Goal: Communication & Community: Answer question/provide support

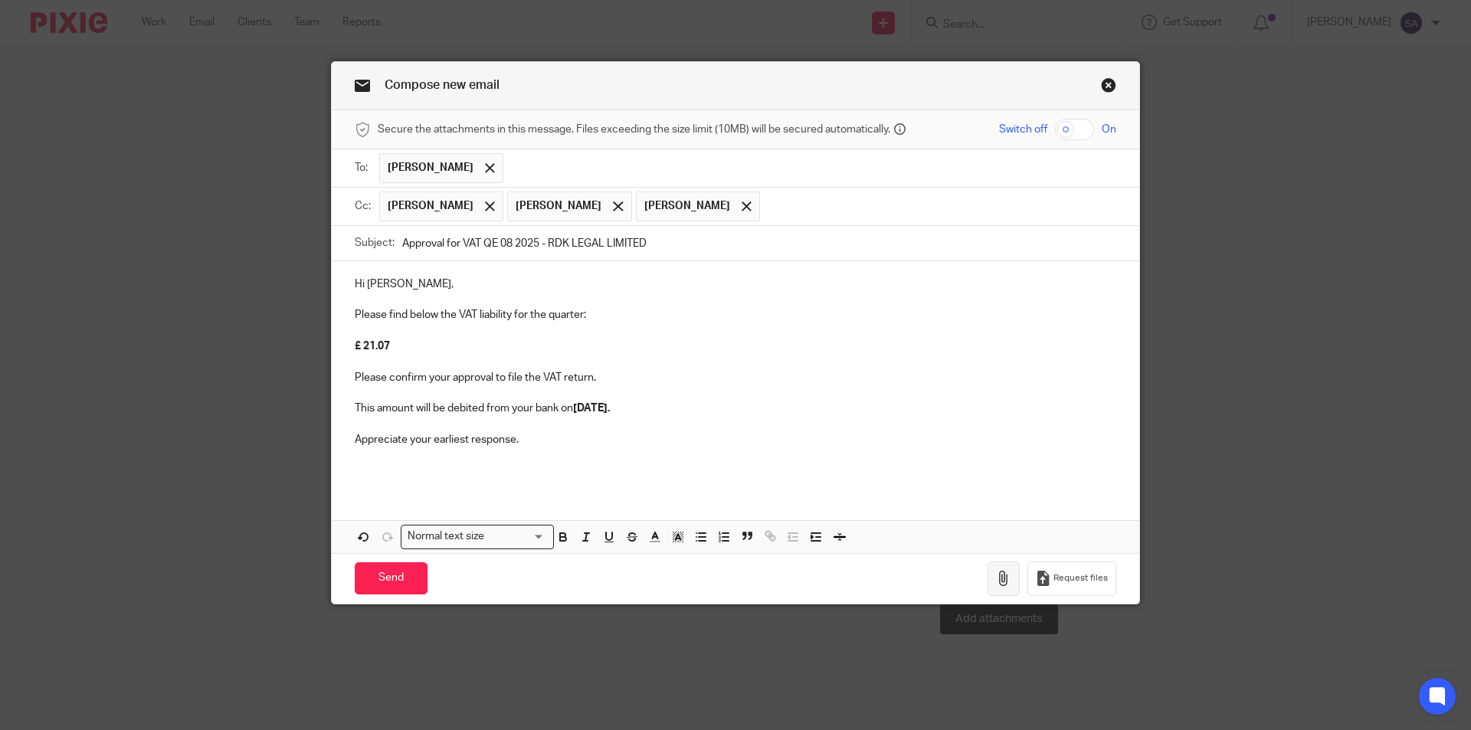
click at [990, 579] on button "button" at bounding box center [1003, 578] width 32 height 34
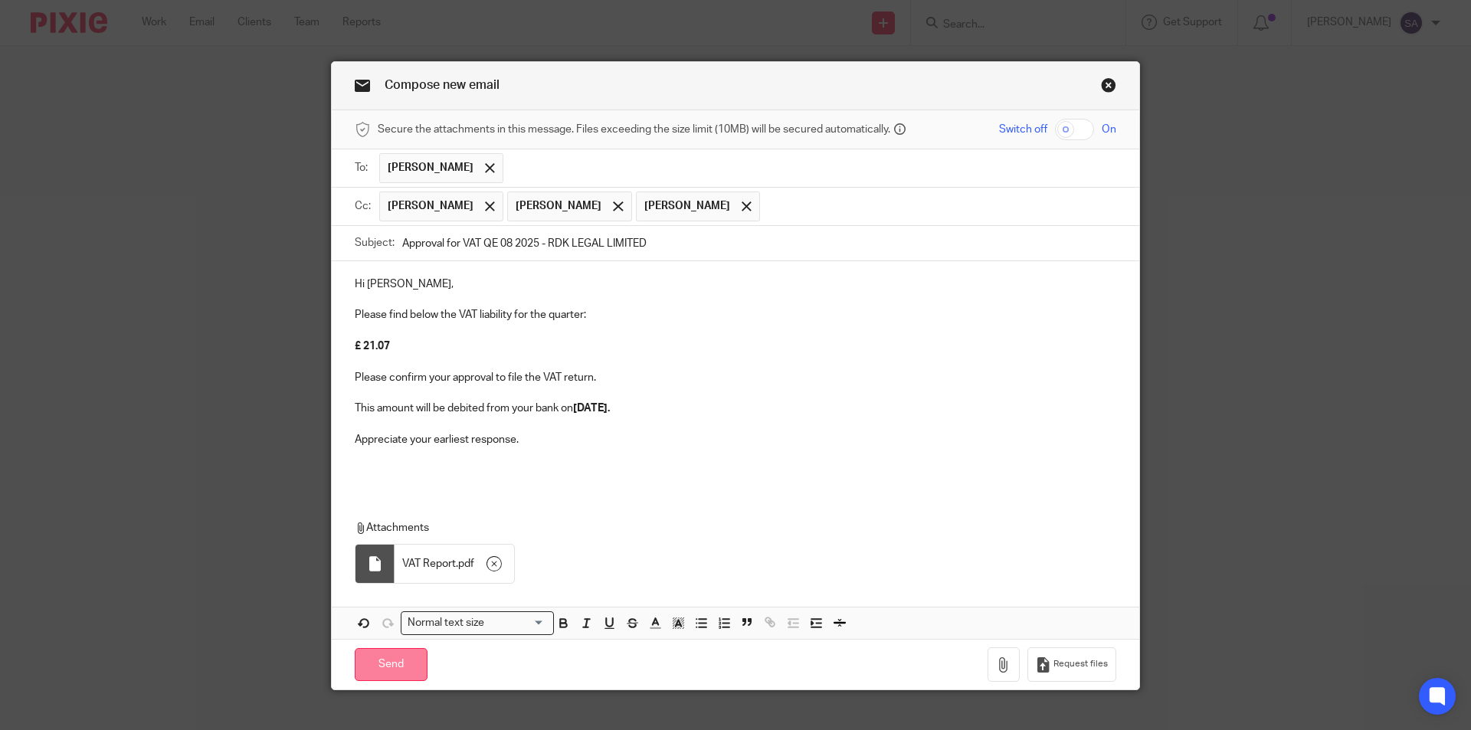
click at [384, 660] on input "Send" at bounding box center [391, 664] width 73 height 33
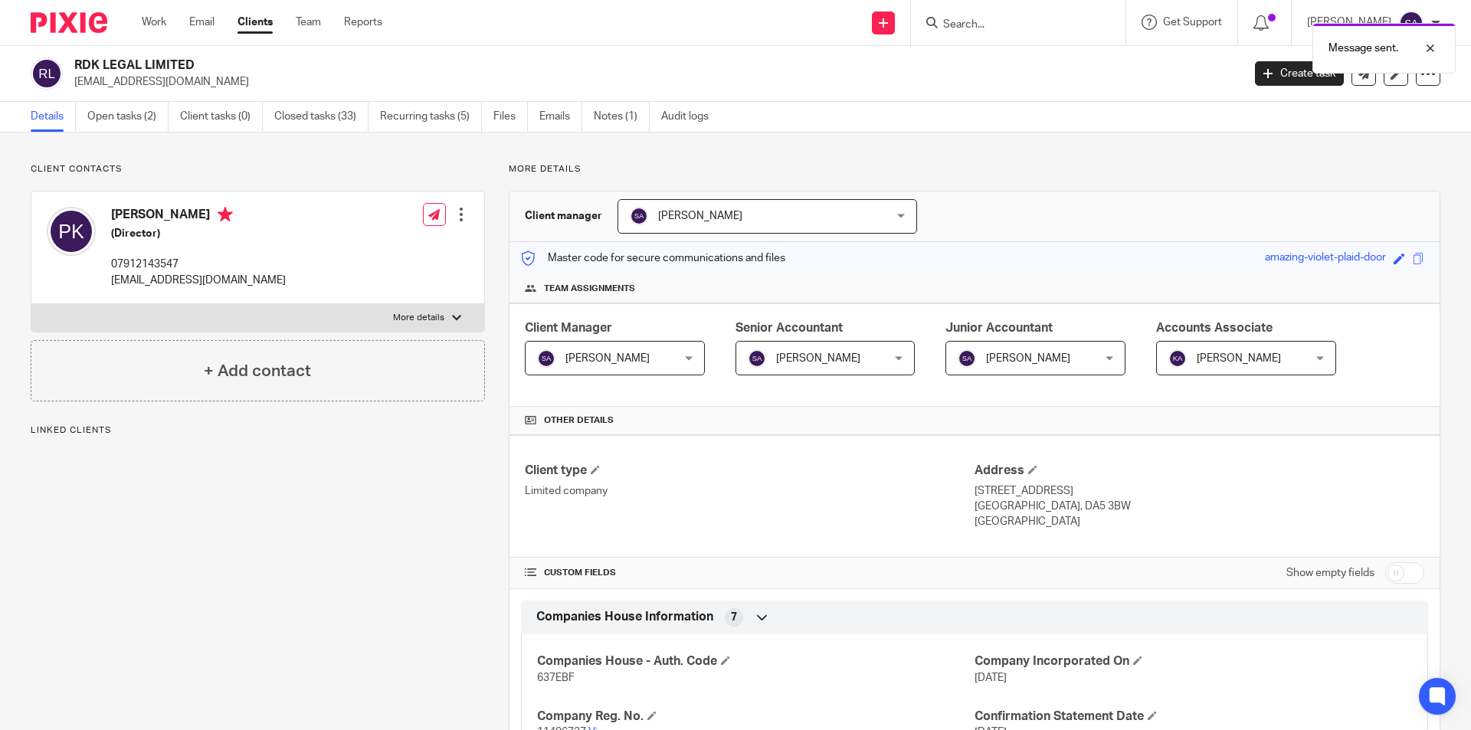
click at [960, 26] on input "Search" at bounding box center [1010, 25] width 138 height 14
paste input "GUPTA SOLUTIONS LTD"
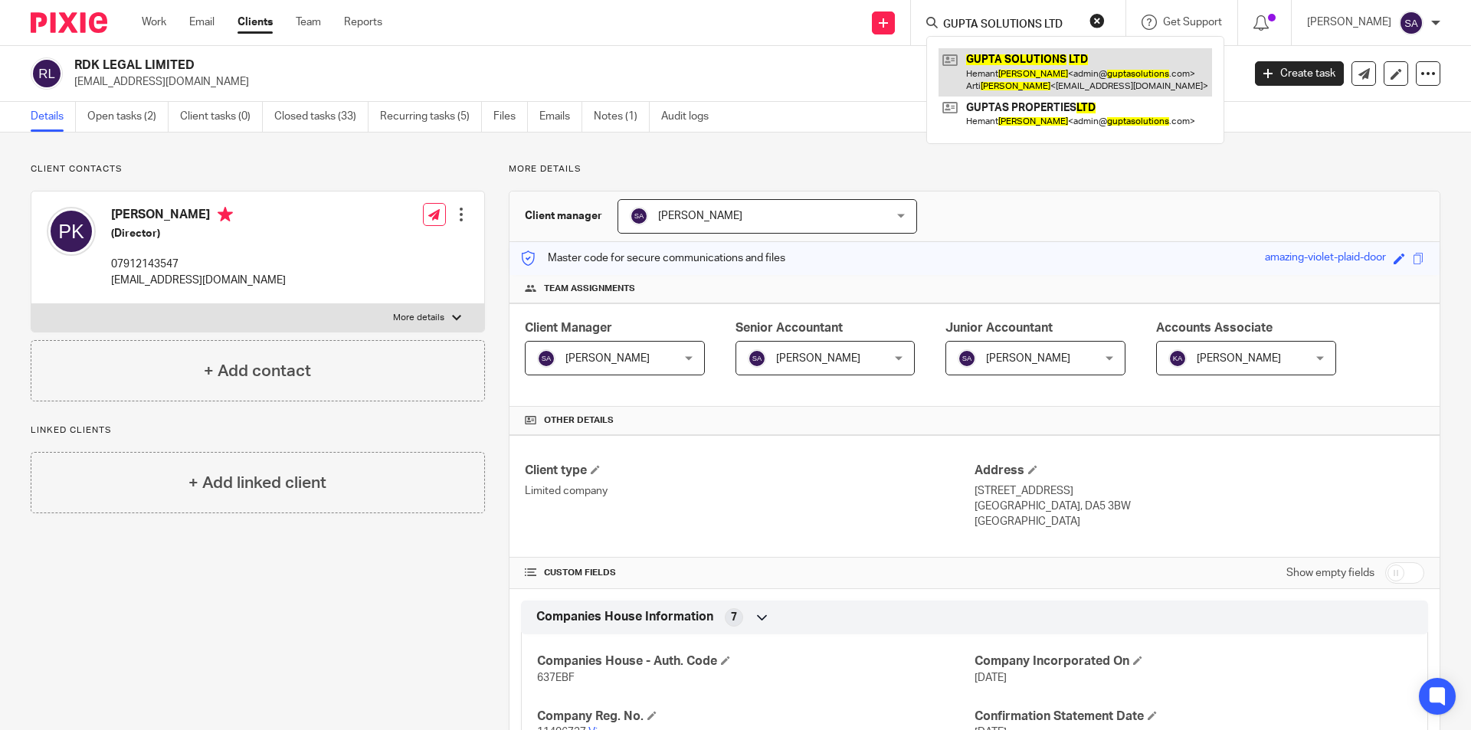
type input "GUPTA SOLUTIONS LTD"
click at [998, 67] on link at bounding box center [1074, 71] width 273 height 47
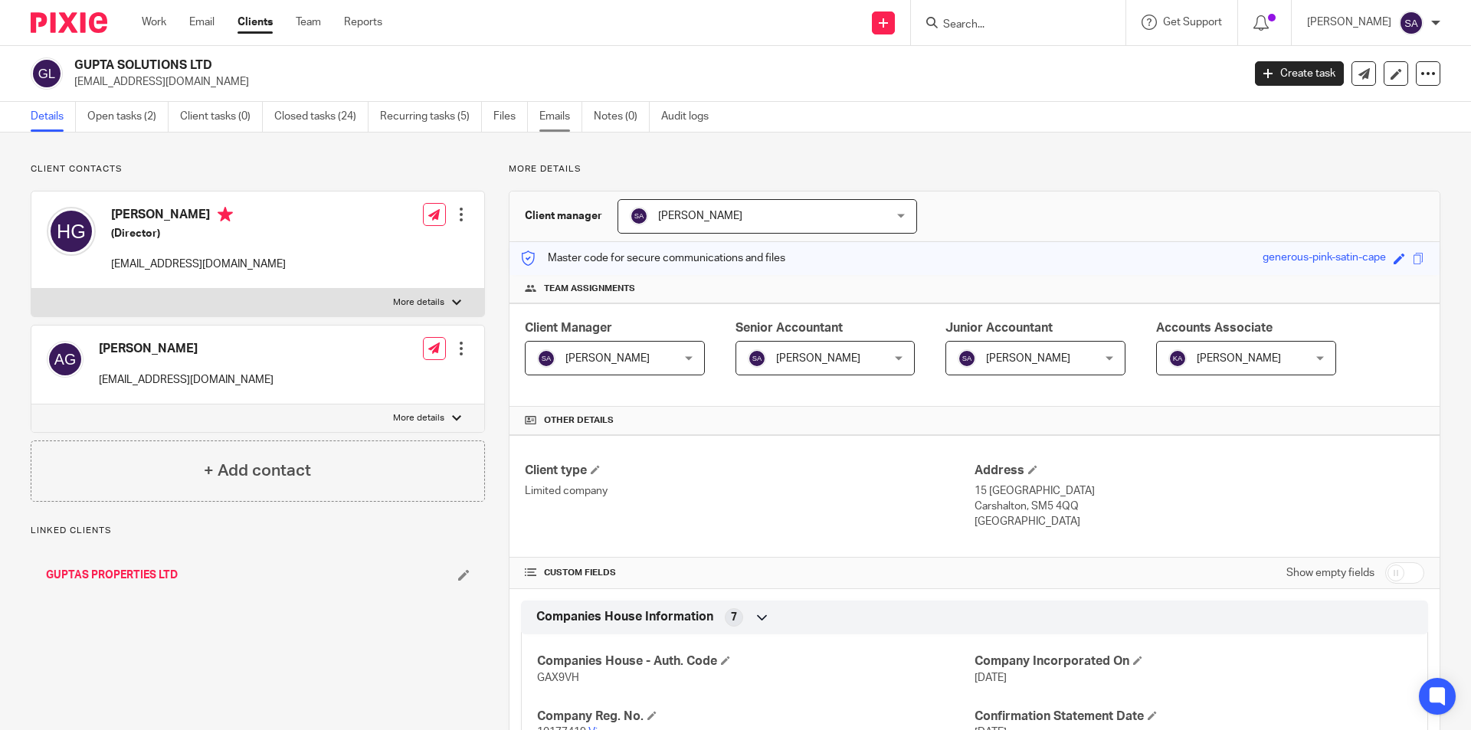
click at [546, 120] on link "Emails" at bounding box center [560, 117] width 43 height 30
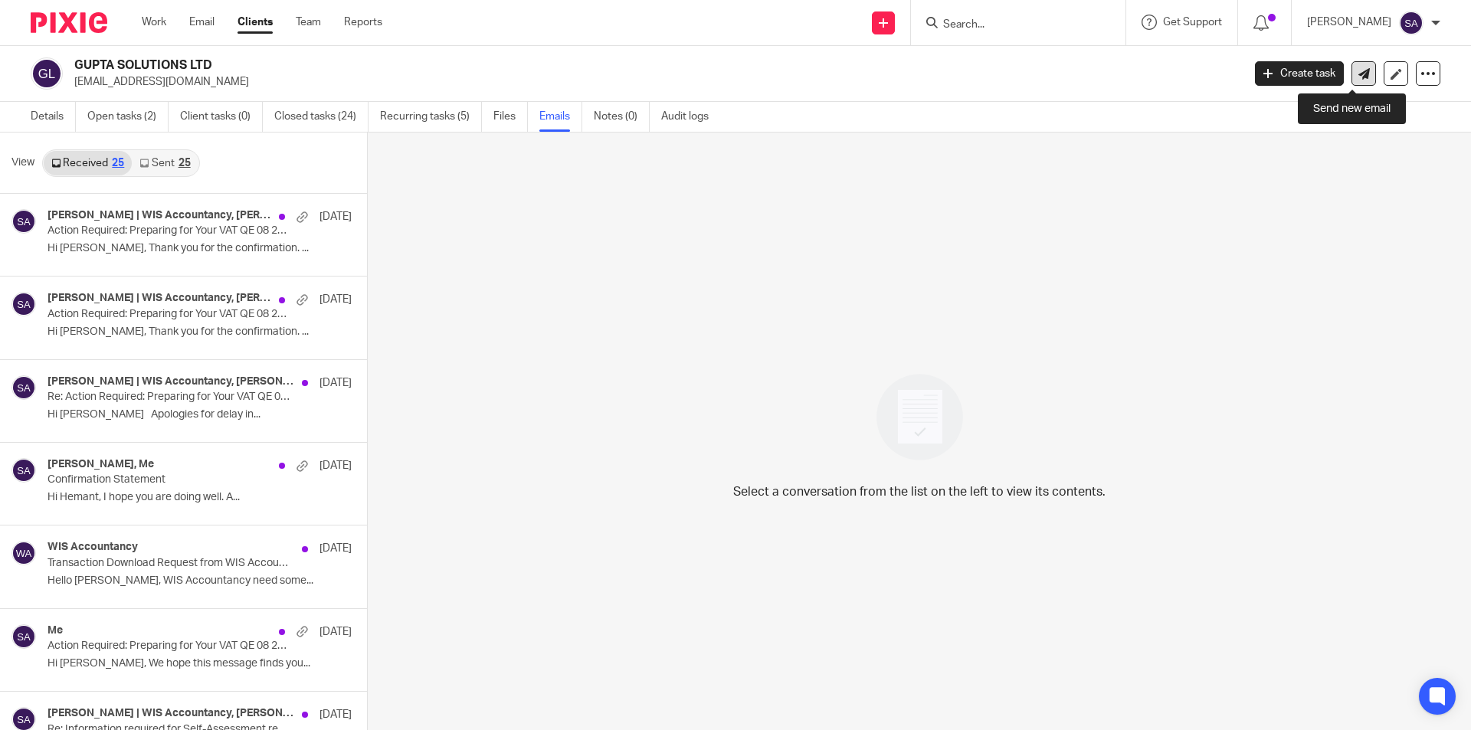
click at [1358, 74] on icon at bounding box center [1363, 73] width 11 height 11
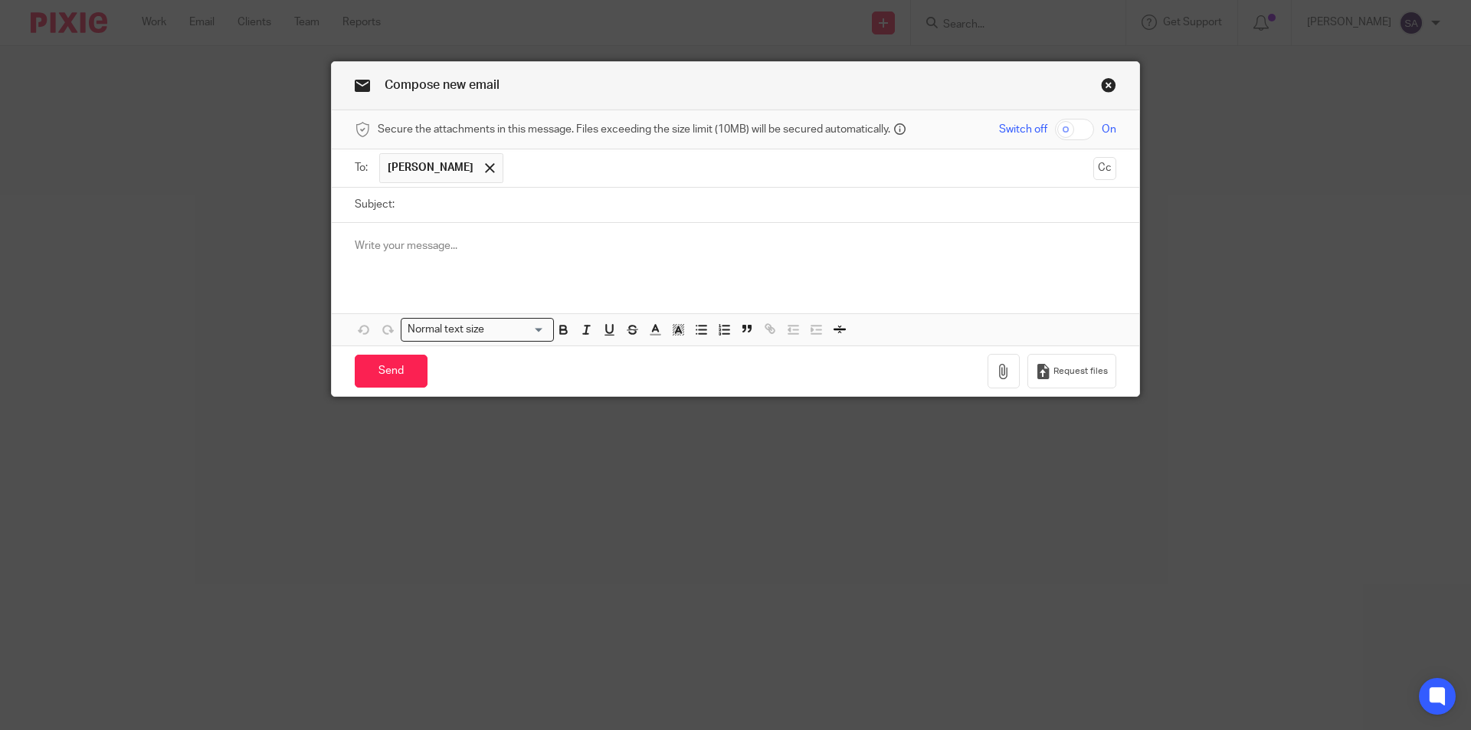
click at [433, 247] on p at bounding box center [735, 245] width 761 height 15
click at [468, 248] on p at bounding box center [735, 245] width 761 height 15
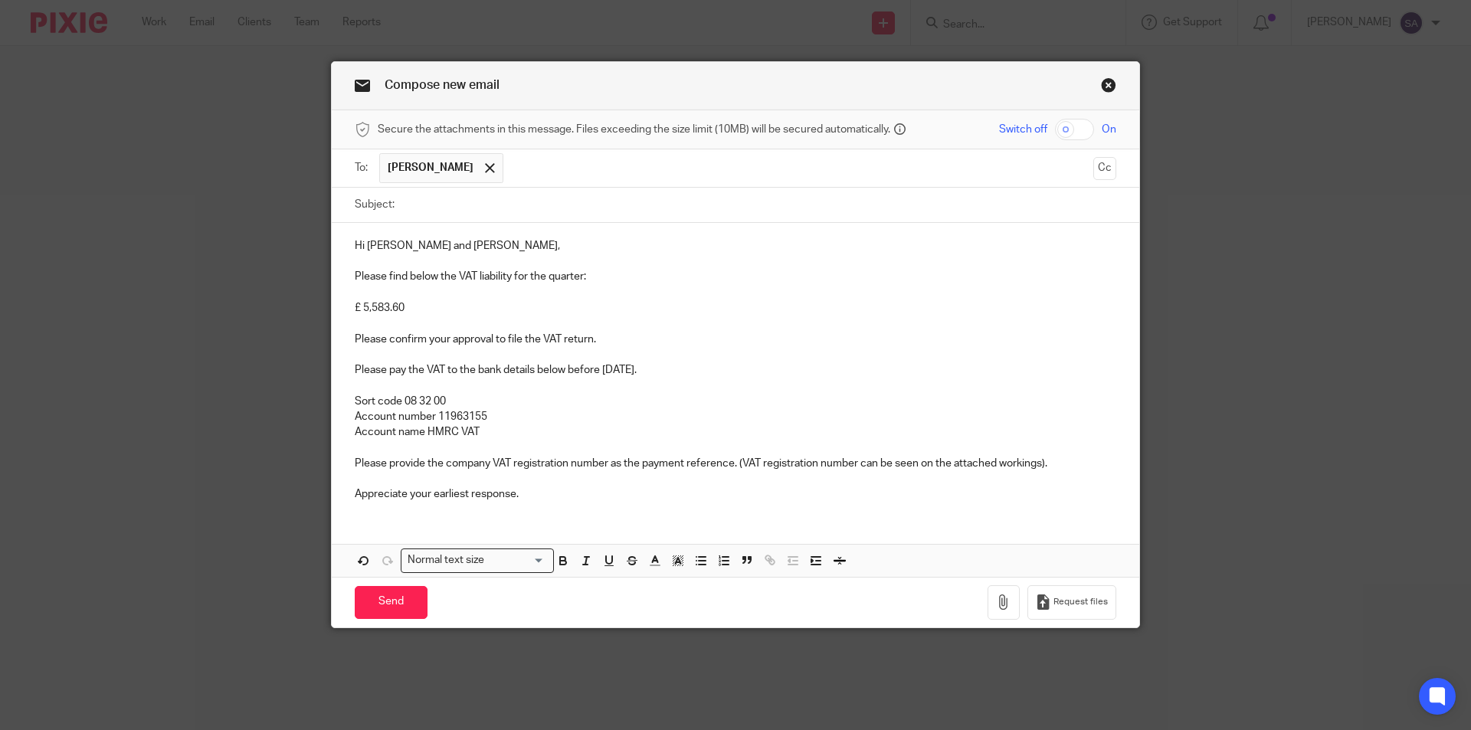
click at [453, 202] on input "Subject:" at bounding box center [759, 205] width 714 height 34
paste input "Approval for VAT QE 07 2025"
click at [506, 206] on input "Approval for VAT QE 07 2025" at bounding box center [759, 205] width 714 height 34
click at [629, 205] on input "Approval for VAT QE 08 2025" at bounding box center [759, 205] width 714 height 34
paste input "GUPTA SOLUTIONS LTD"
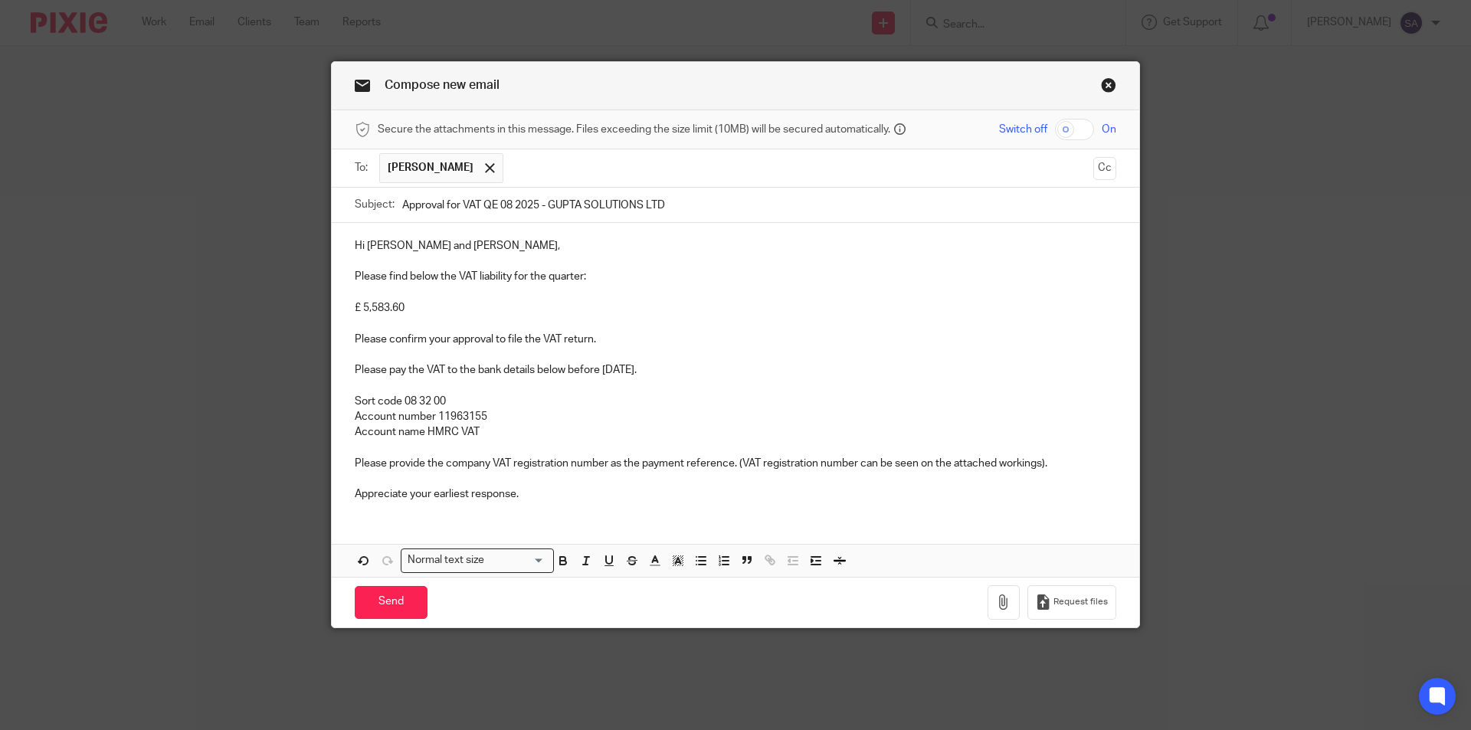
type input "Approval for VAT QE 08 2025 - GUPTA SOLUTIONS LTD"
drag, startPoint x: 381, startPoint y: 244, endPoint x: 420, endPoint y: 244, distance: 39.1
click at [420, 244] on p "Hi Sanjay and Sruthi," at bounding box center [735, 245] width 761 height 15
click at [388, 247] on p "Hi Sanjay and Sruthi," at bounding box center [735, 245] width 761 height 15
drag, startPoint x: 361, startPoint y: 244, endPoint x: 445, endPoint y: 245, distance: 84.3
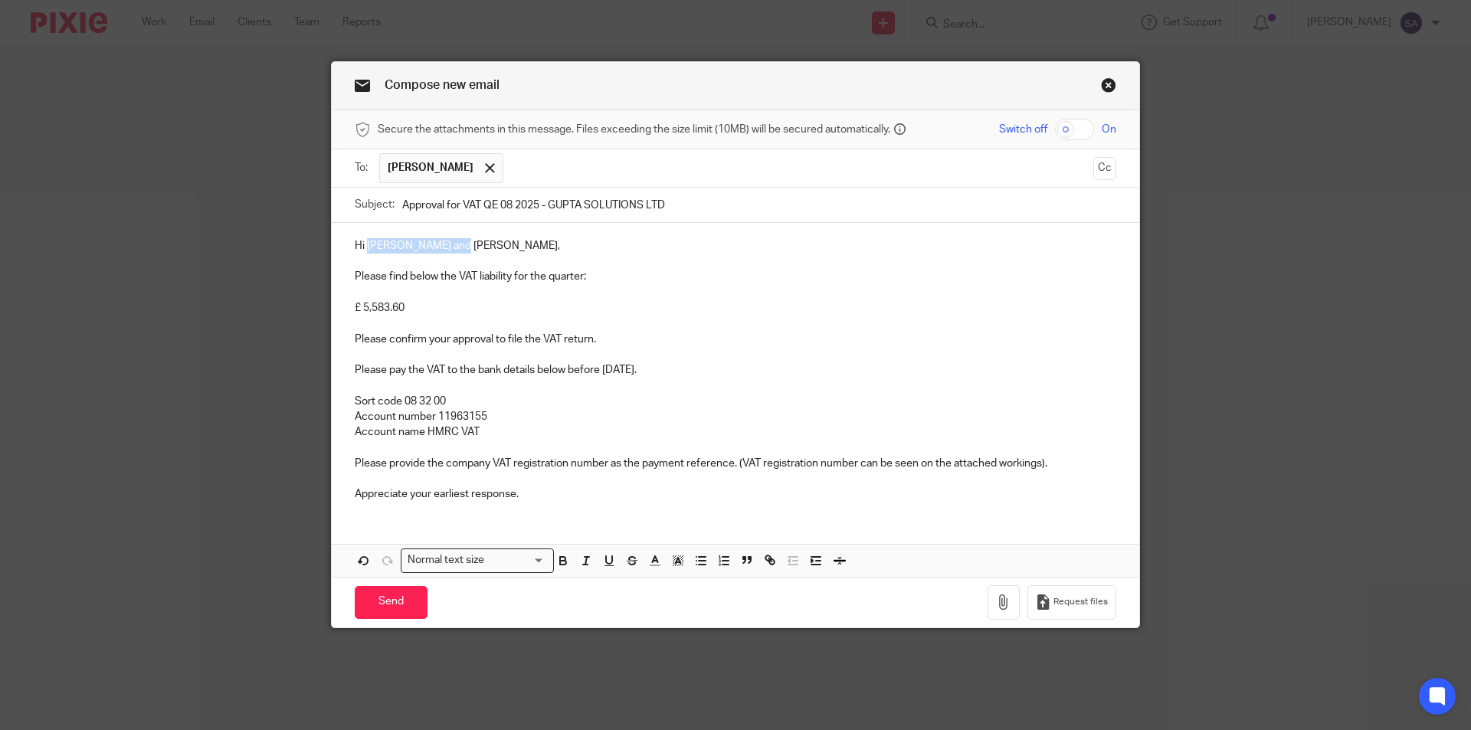
click at [445, 245] on p "Hi Sanjay and Sruthi," at bounding box center [735, 245] width 761 height 15
click at [355, 274] on p "Please find below the VAT liability for the quarter:" at bounding box center [735, 276] width 761 height 15
click at [355, 309] on p "£ 5,583.60" at bounding box center [735, 307] width 761 height 15
click at [355, 337] on p "Please confirm your approval to file the VAT return." at bounding box center [735, 339] width 761 height 15
click at [355, 369] on p "Please pay the VAT to the bank details below before 7 September 2025." at bounding box center [735, 369] width 761 height 15
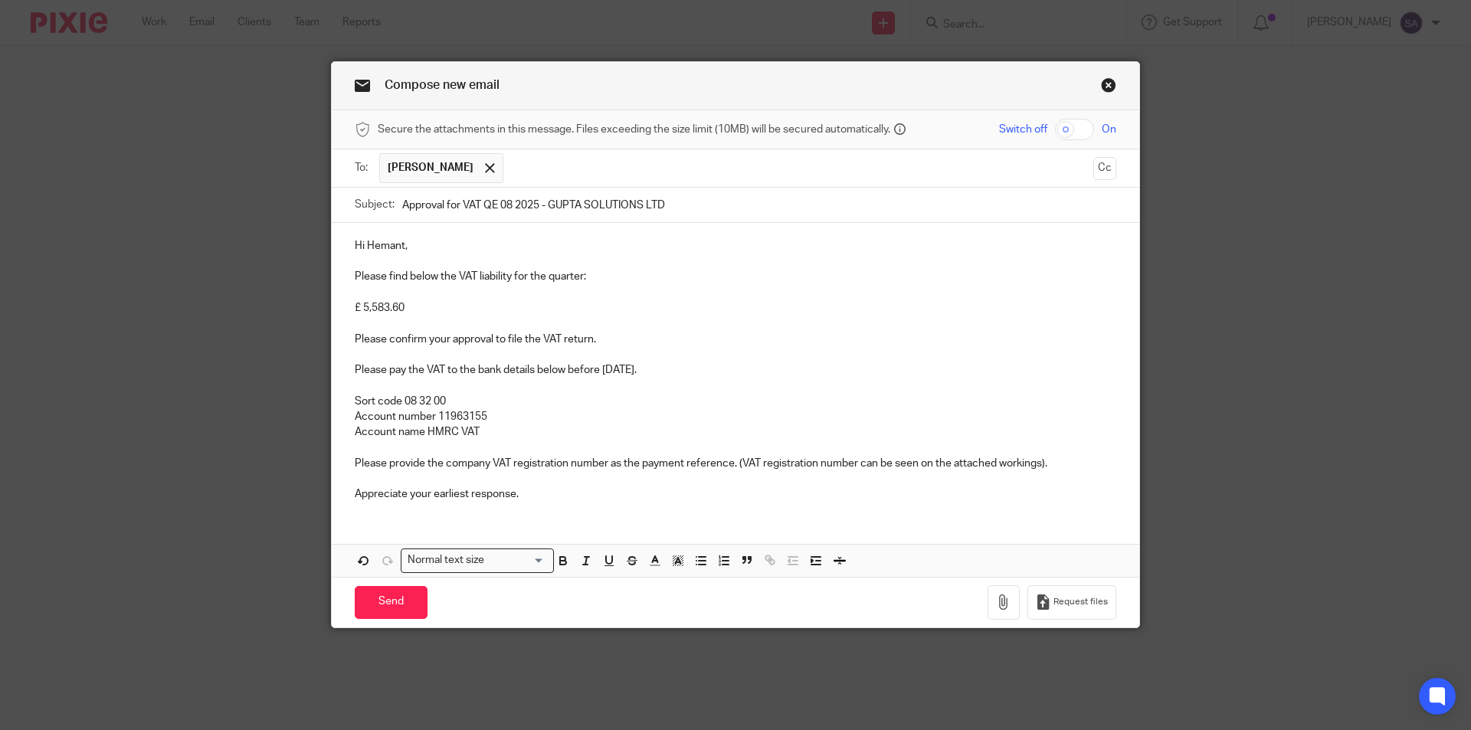
click at [355, 400] on p "Sort code 08 32 00" at bounding box center [735, 401] width 761 height 15
click at [355, 460] on p "Please provide the company VAT registration number as the payment reference. (V…" at bounding box center [735, 463] width 761 height 15
click at [355, 493] on p "Appreciate your earliest response." at bounding box center [735, 493] width 761 height 15
click at [368, 512] on div "Hi Hemant, Please find below the VAT liability for the quarter: £ 5,583.60 Plea…" at bounding box center [735, 368] width 807 height 291
click at [539, 498] on p "Appreciate your earliest response." at bounding box center [735, 493] width 761 height 15
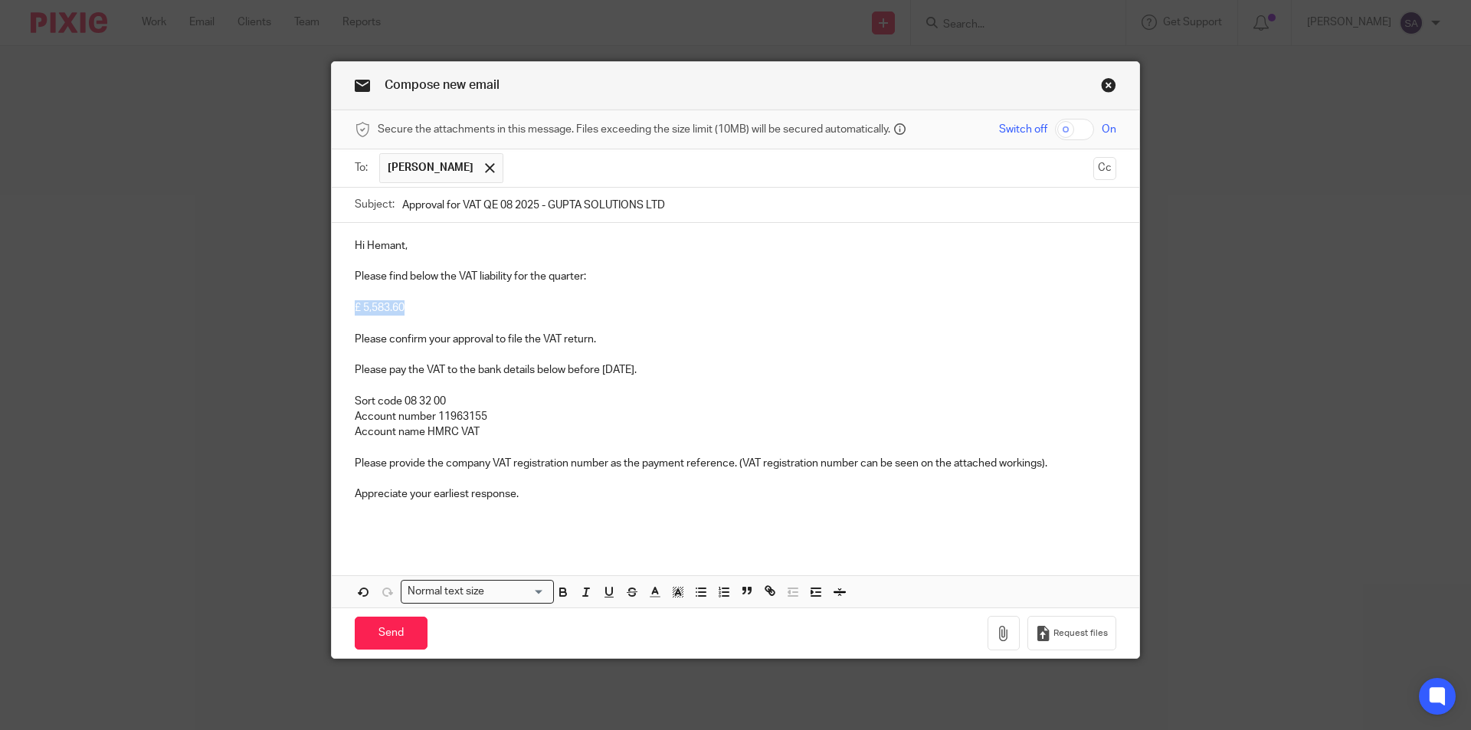
drag, startPoint x: 398, startPoint y: 306, endPoint x: 334, endPoint y: 309, distance: 63.7
click at [334, 309] on div "Hi Hemant, Please find below the VAT liability for the quarter: £ 5,583.60 Plea…" at bounding box center [735, 384] width 807 height 322
drag, startPoint x: 349, startPoint y: 308, endPoint x: 420, endPoint y: 309, distance: 71.2
click at [420, 309] on p "£8,908.38" at bounding box center [735, 307] width 761 height 15
click at [561, 590] on icon "button" at bounding box center [563, 592] width 14 height 14
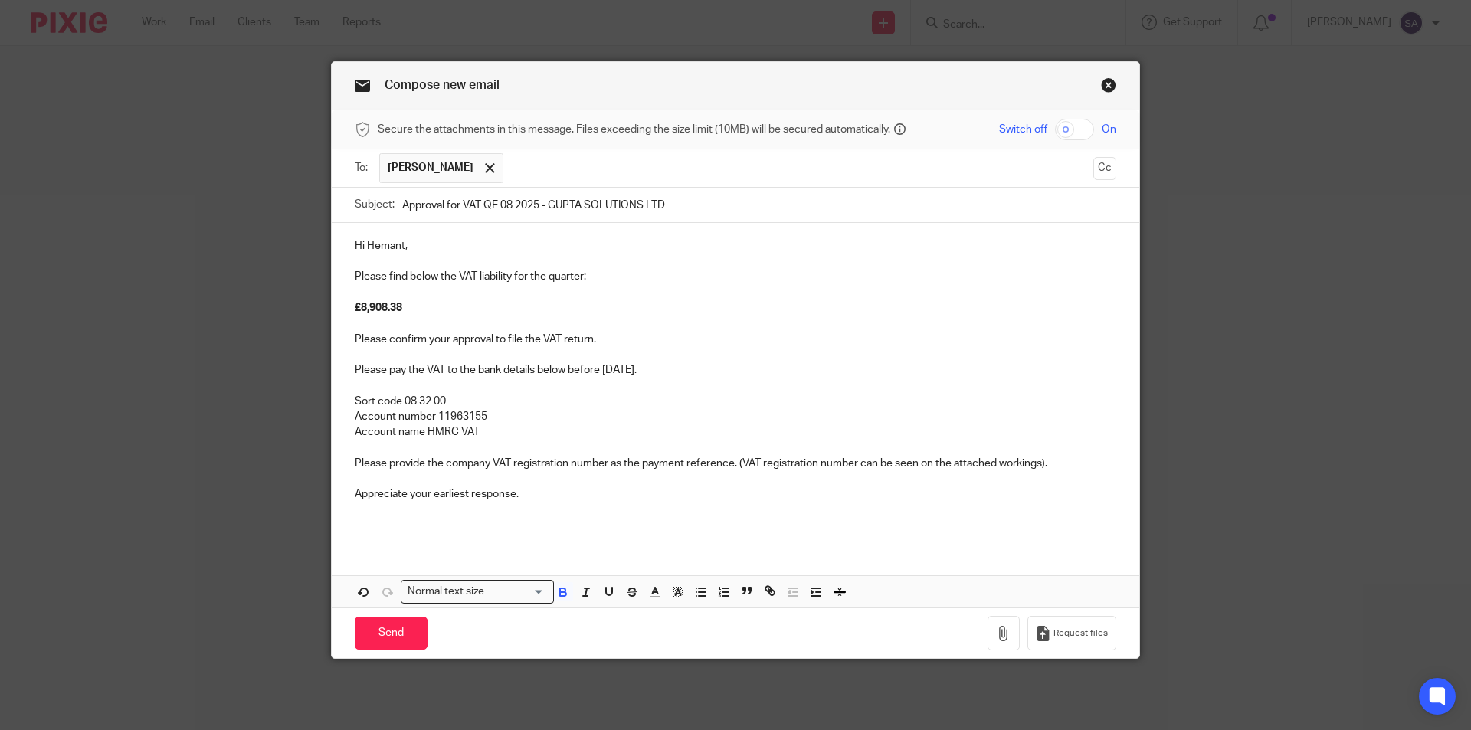
click at [617, 370] on p "Please pay the VAT to the bank details below before 7 September 2025." at bounding box center [735, 369] width 761 height 15
click at [638, 365] on p "Please pay the VAT to the bank details below before 7 September 2025." at bounding box center [735, 369] width 761 height 15
drag, startPoint x: 599, startPoint y: 369, endPoint x: 708, endPoint y: 377, distance: 109.0
click at [708, 377] on p "Please pay the VAT to the bank details below before 7 October 2025." at bounding box center [735, 369] width 761 height 15
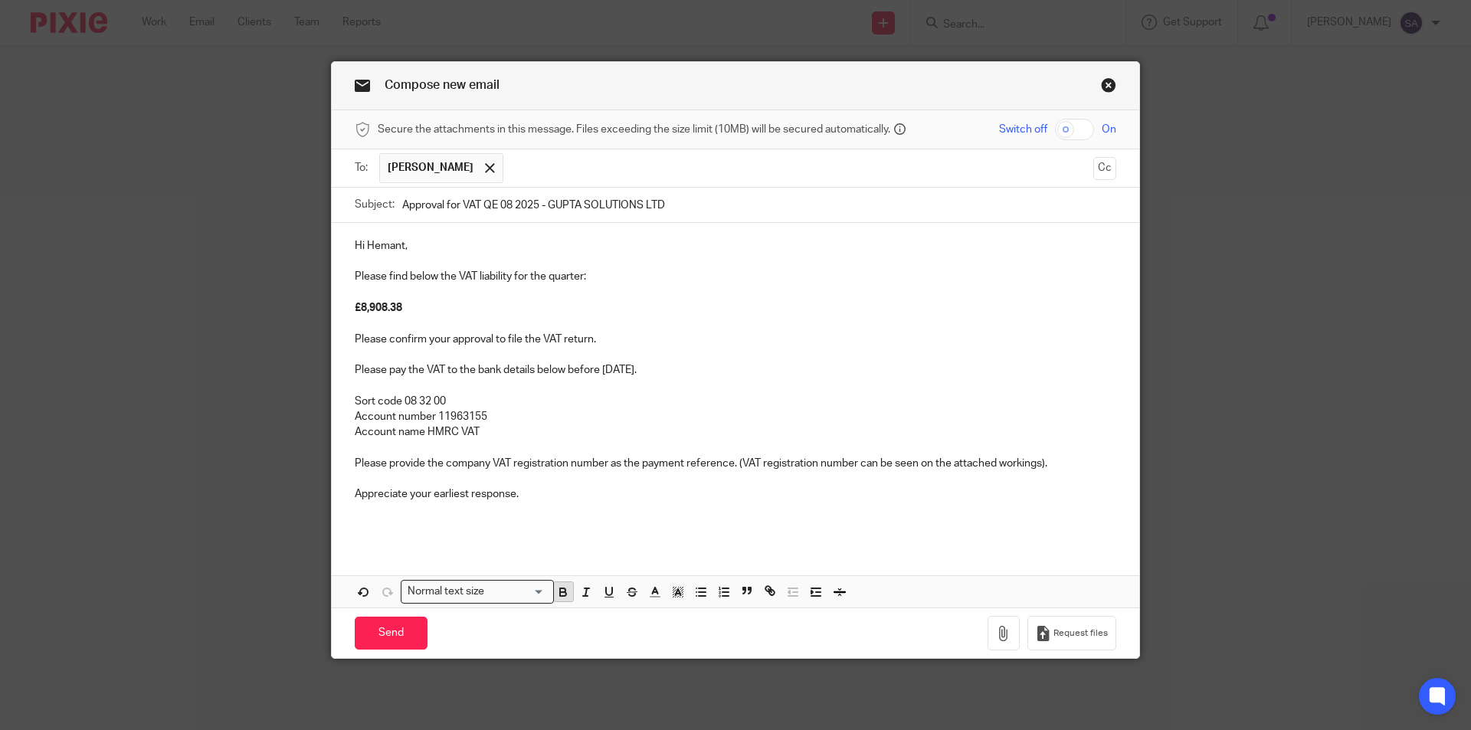
click at [560, 596] on icon "button" at bounding box center [563, 594] width 6 height 4
click at [702, 381] on p at bounding box center [735, 385] width 761 height 15
click at [701, 373] on p "Please pay the VAT to the bank details below before 7 October 2025." at bounding box center [735, 369] width 761 height 15
click at [1098, 167] on button "Cc" at bounding box center [1104, 168] width 23 height 23
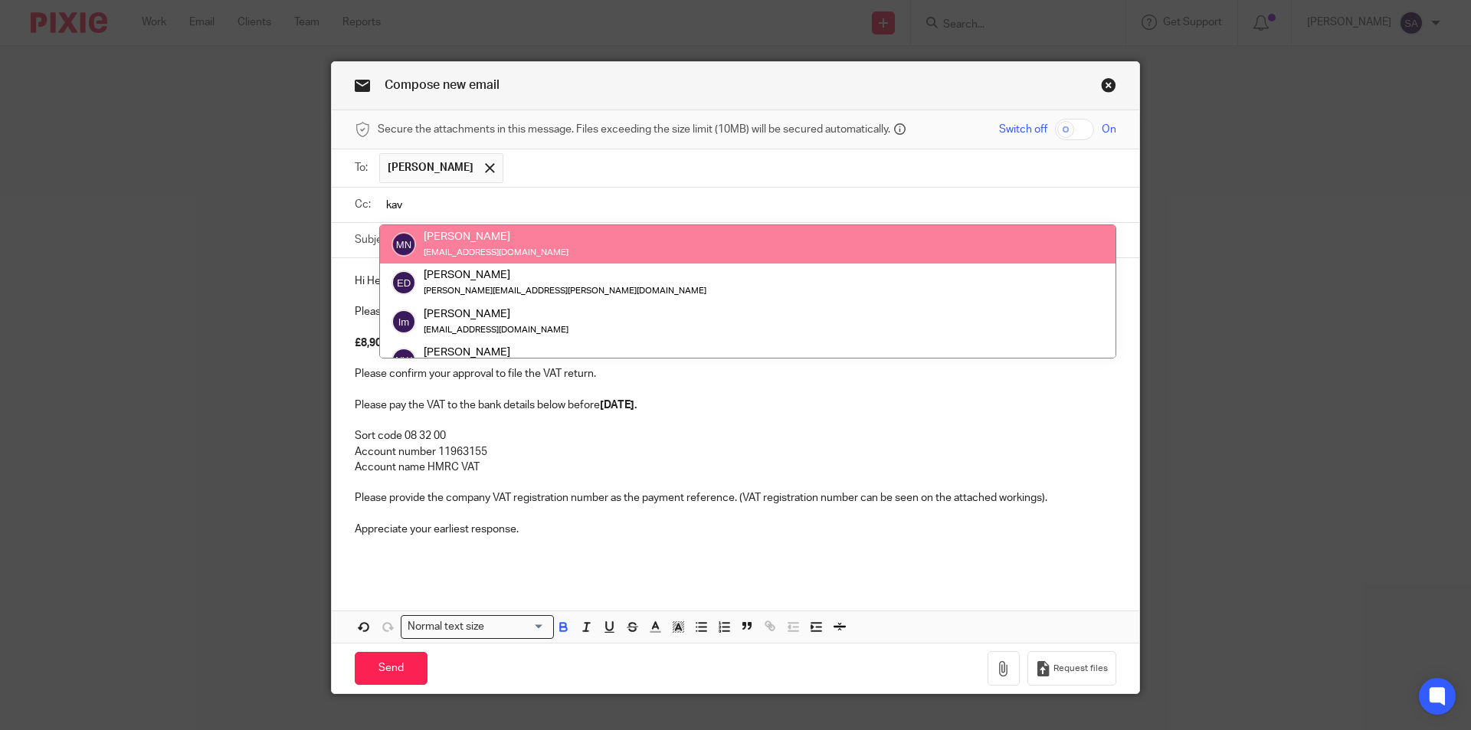
click at [412, 199] on input "kav" at bounding box center [746, 205] width 727 height 18
type input "k"
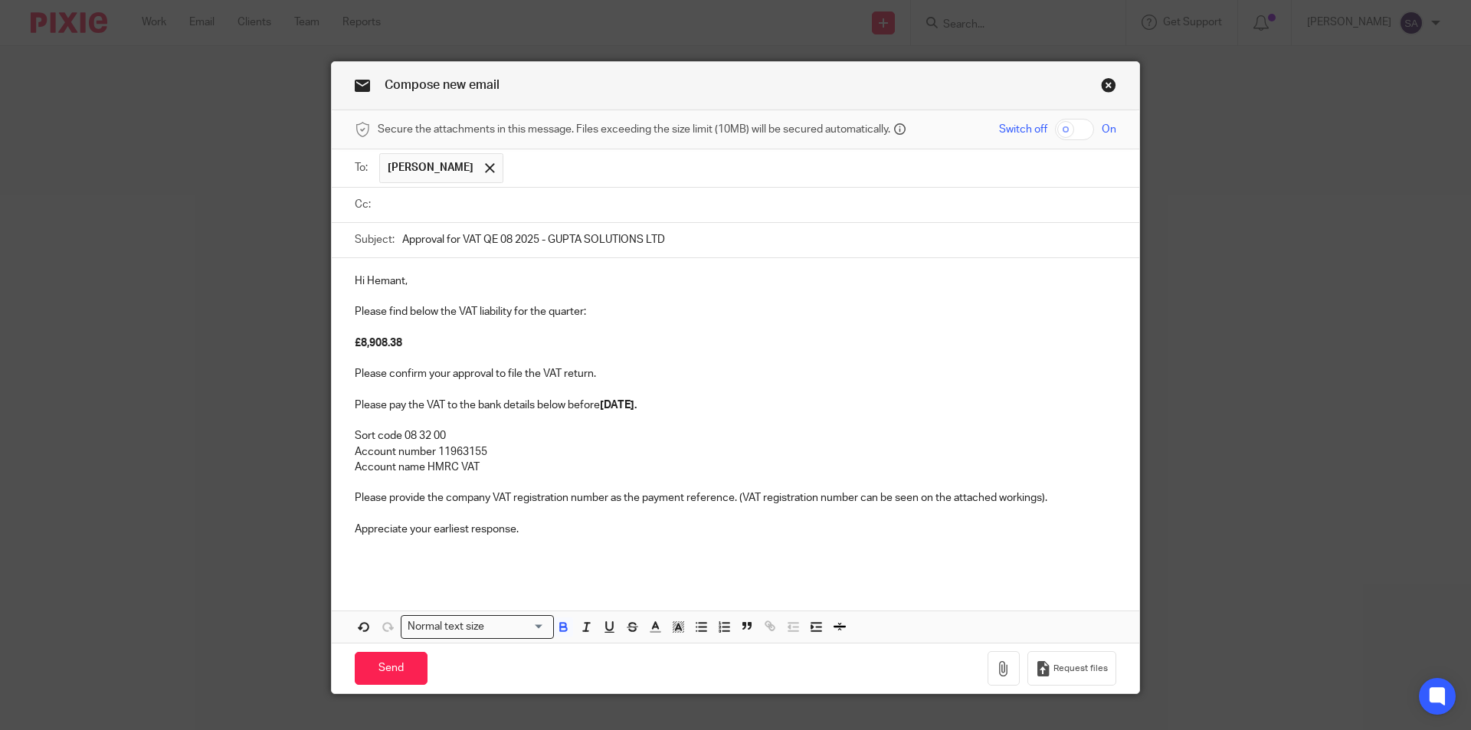
click at [801, 312] on p "Please find below the VAT liability for the quarter:" at bounding box center [735, 311] width 761 height 15
click at [443, 206] on input "text" at bounding box center [746, 205] width 727 height 18
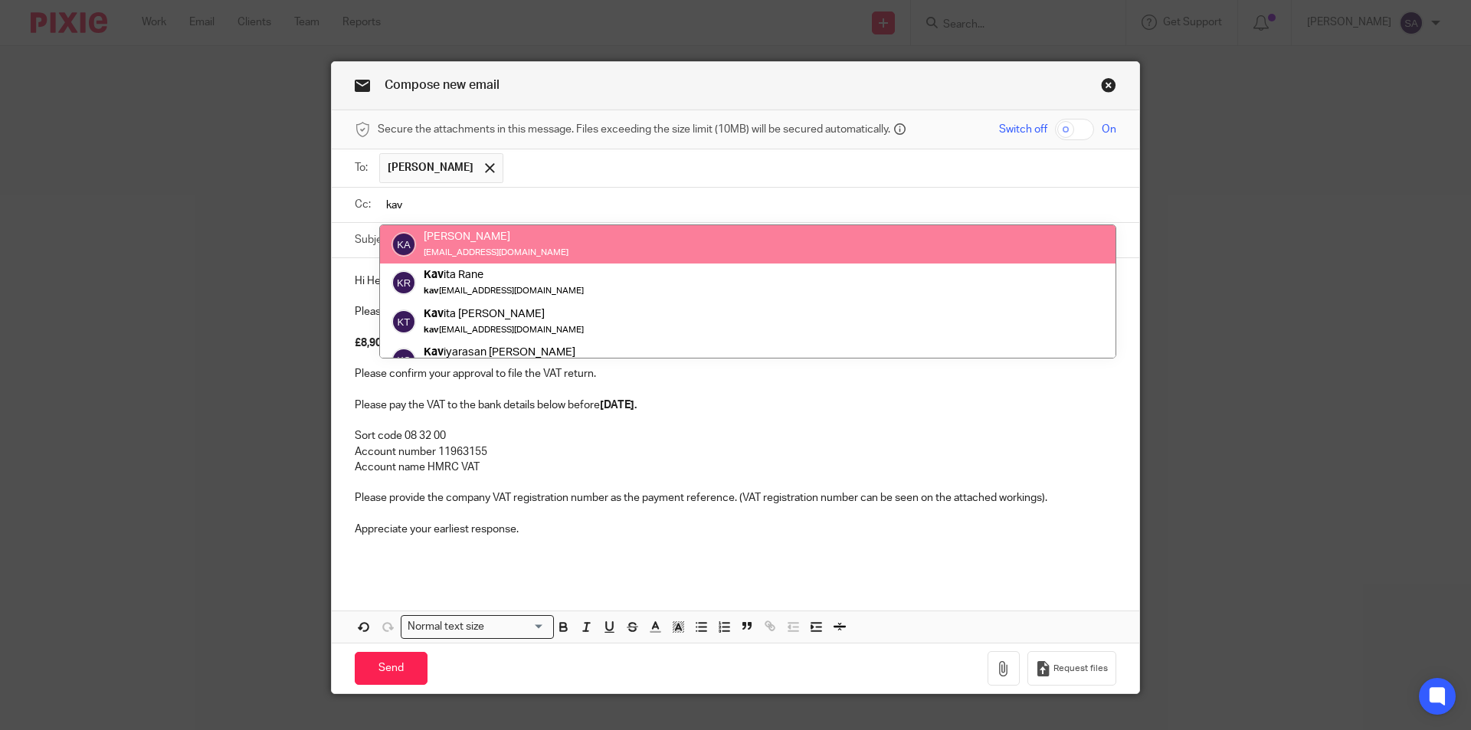
type input "kav"
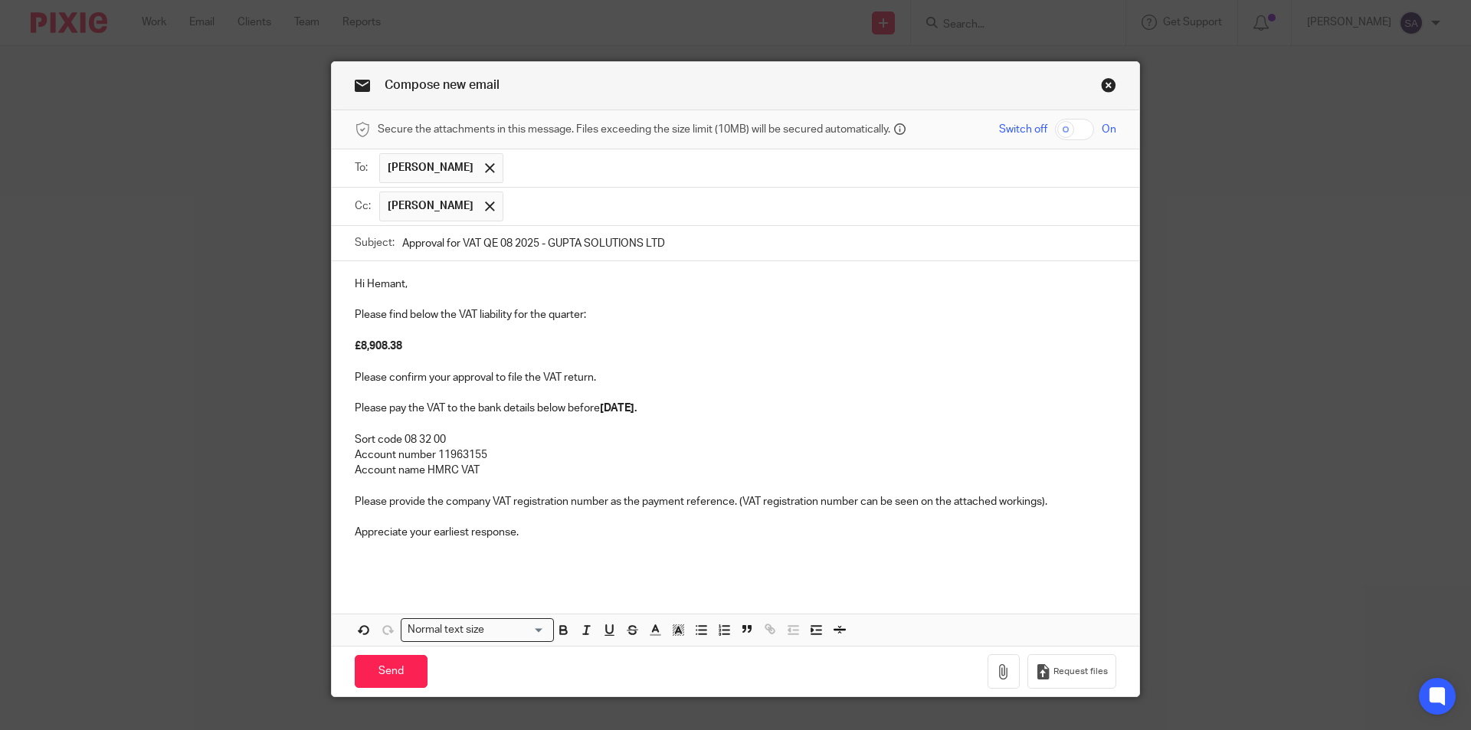
click at [564, 202] on input "text" at bounding box center [810, 207] width 598 height 30
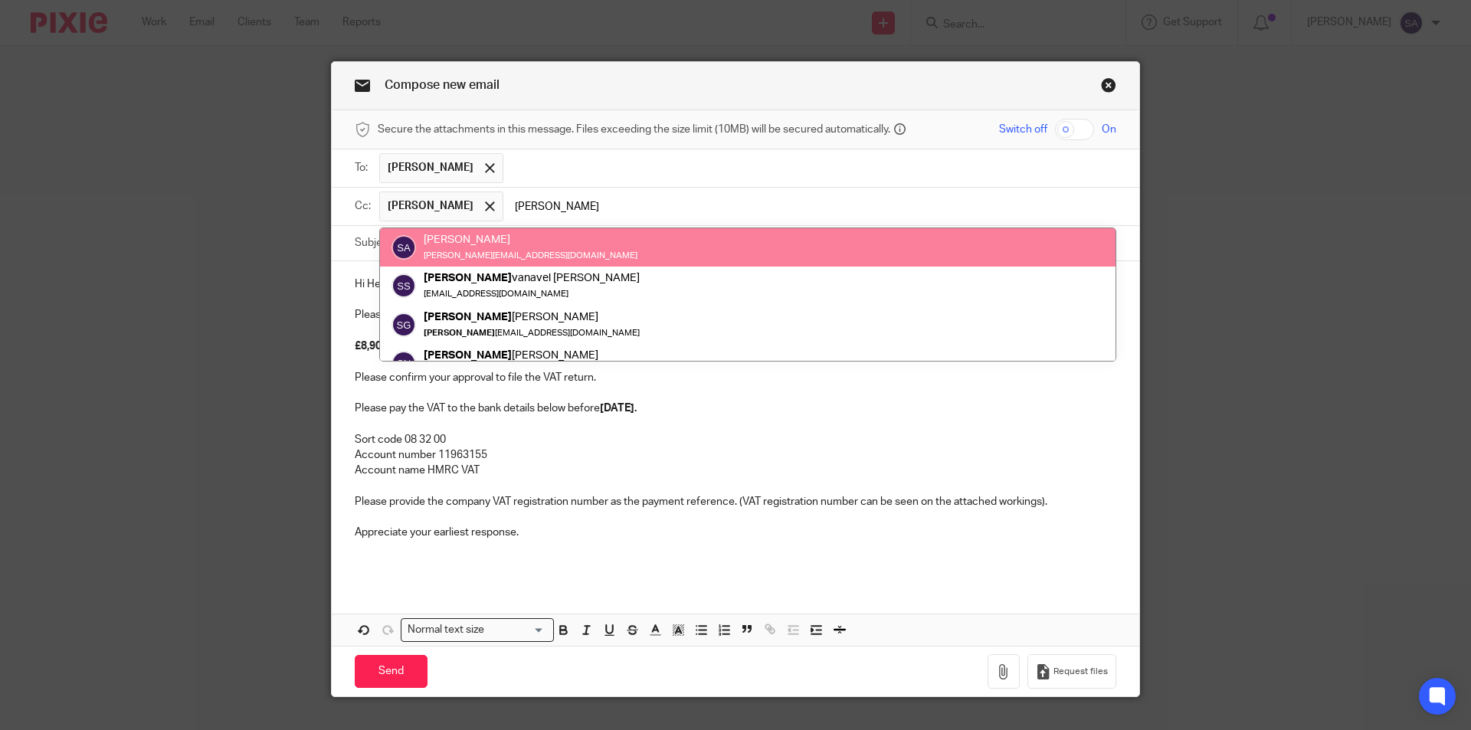
type input "sara"
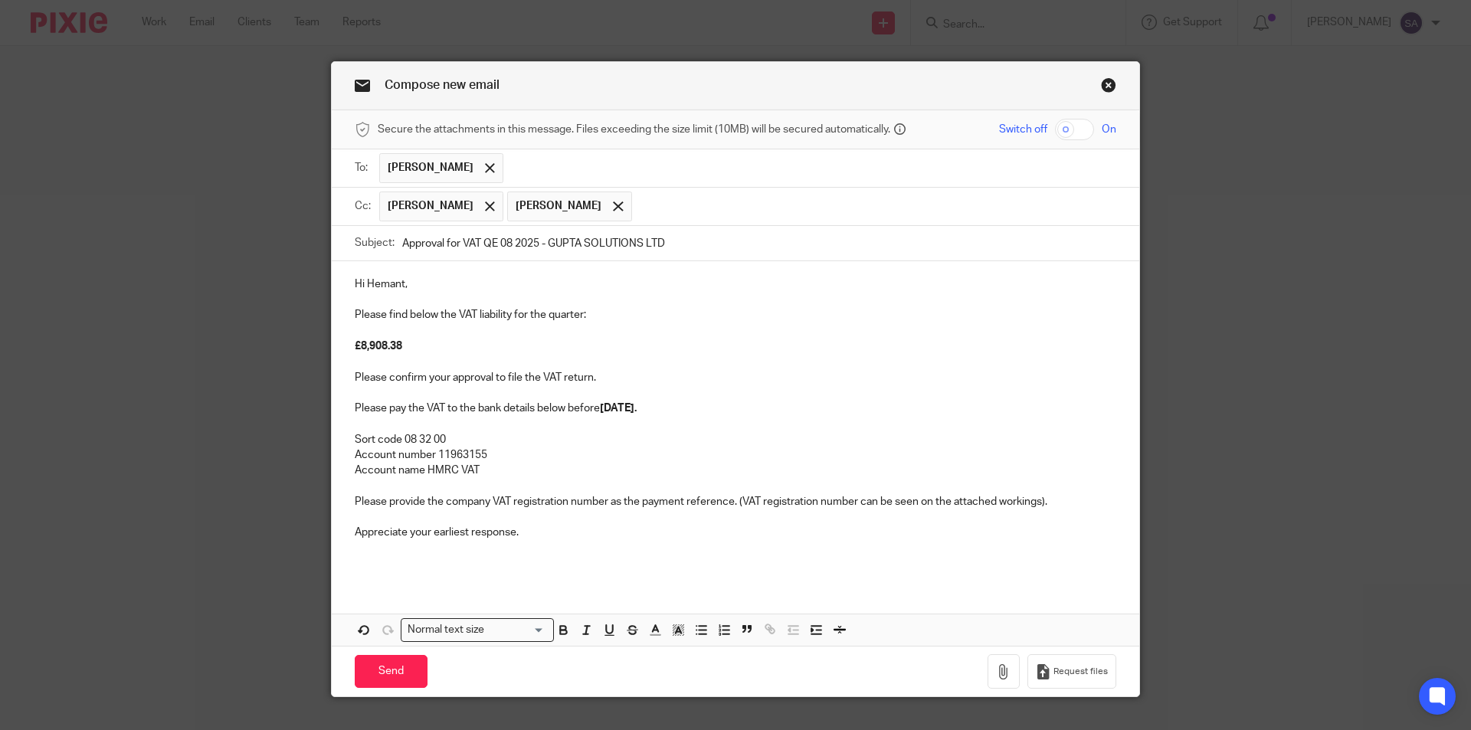
click at [683, 205] on input "text" at bounding box center [875, 207] width 470 height 30
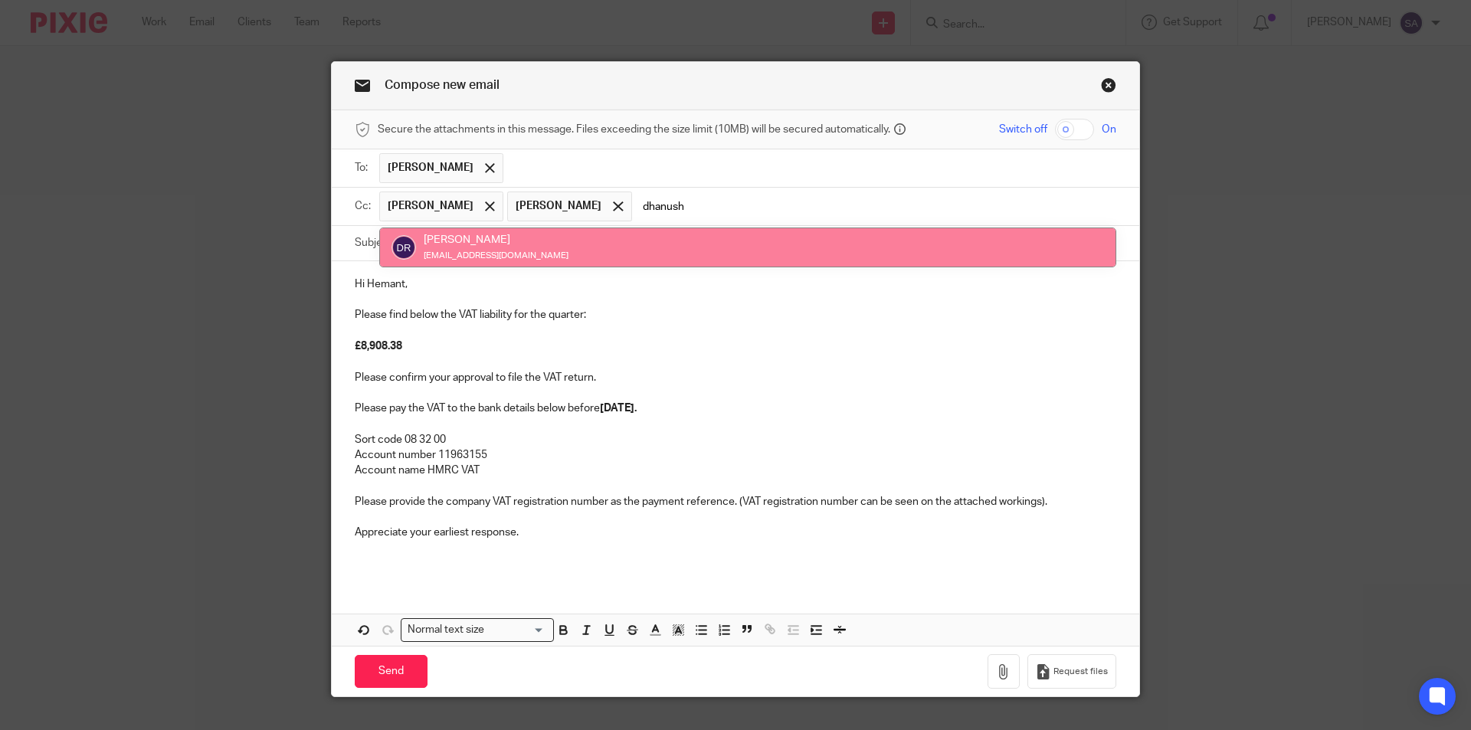
type input "dhanush"
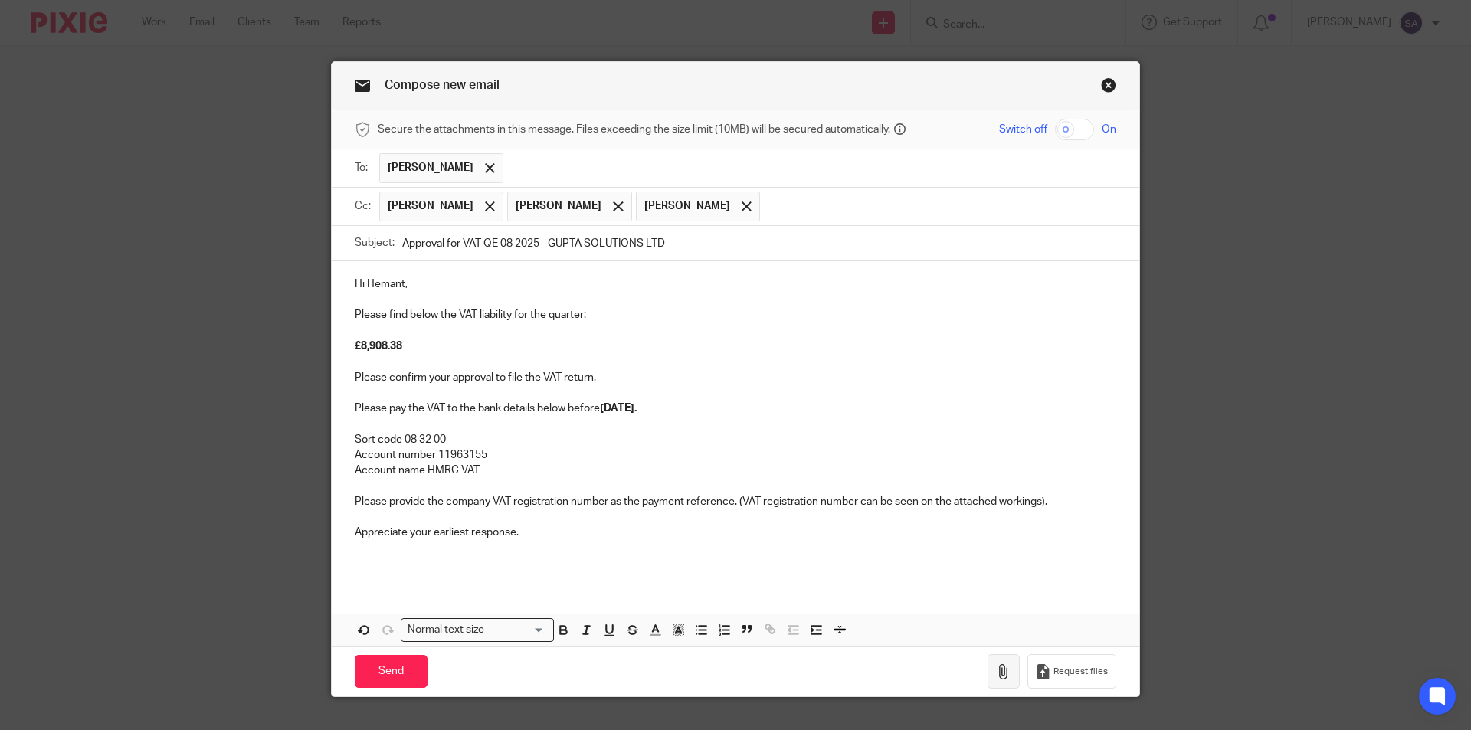
click at [997, 671] on icon "button" at bounding box center [1003, 671] width 15 height 15
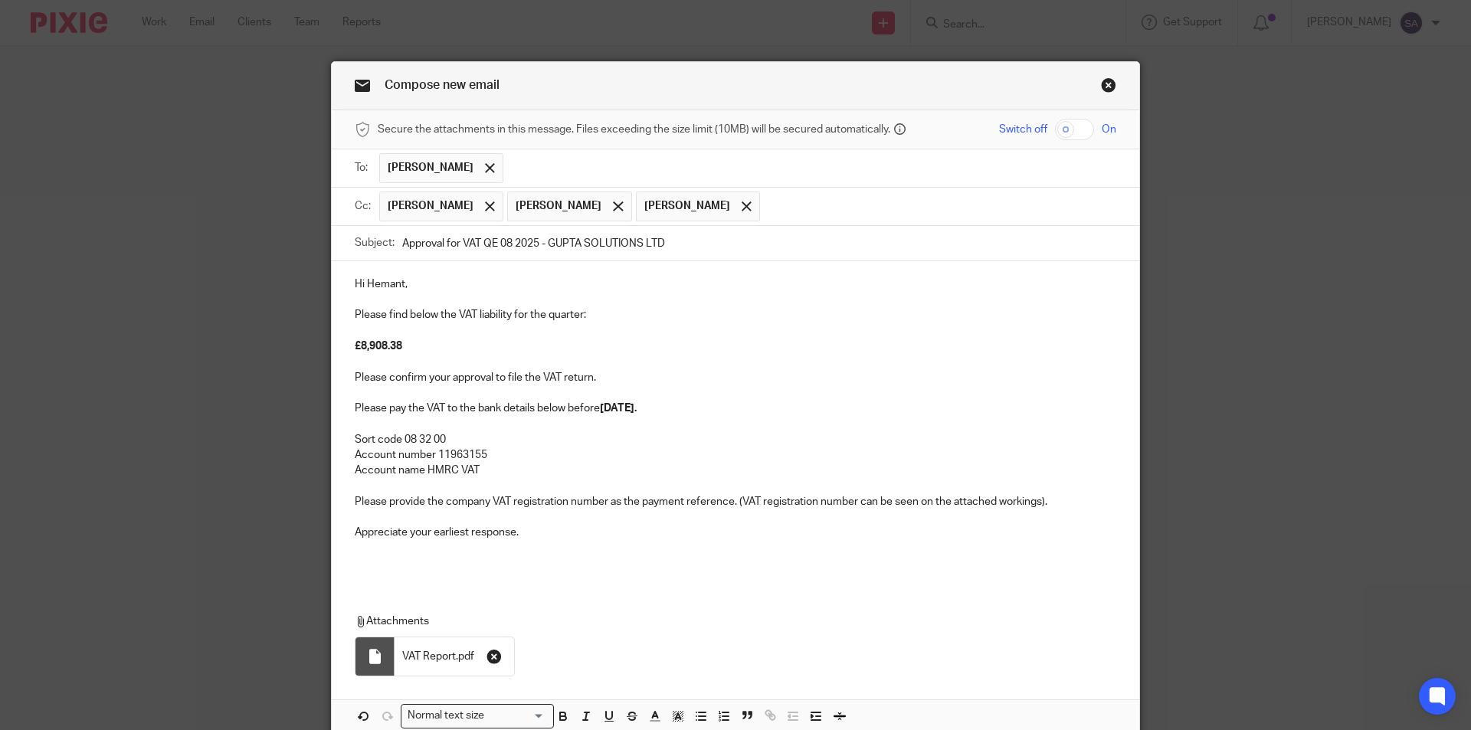
click at [491, 653] on icon "button" at bounding box center [493, 656] width 15 height 15
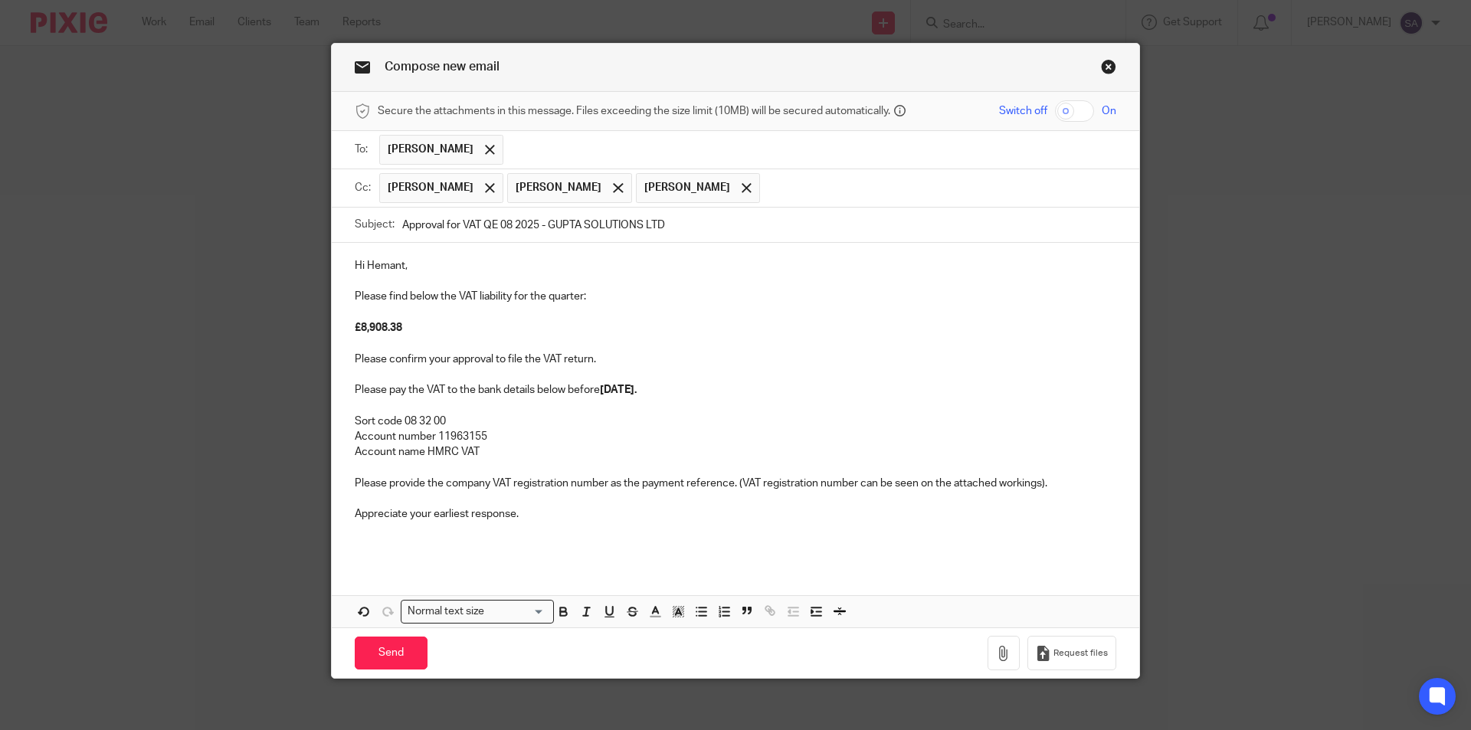
scroll to position [28, 0]
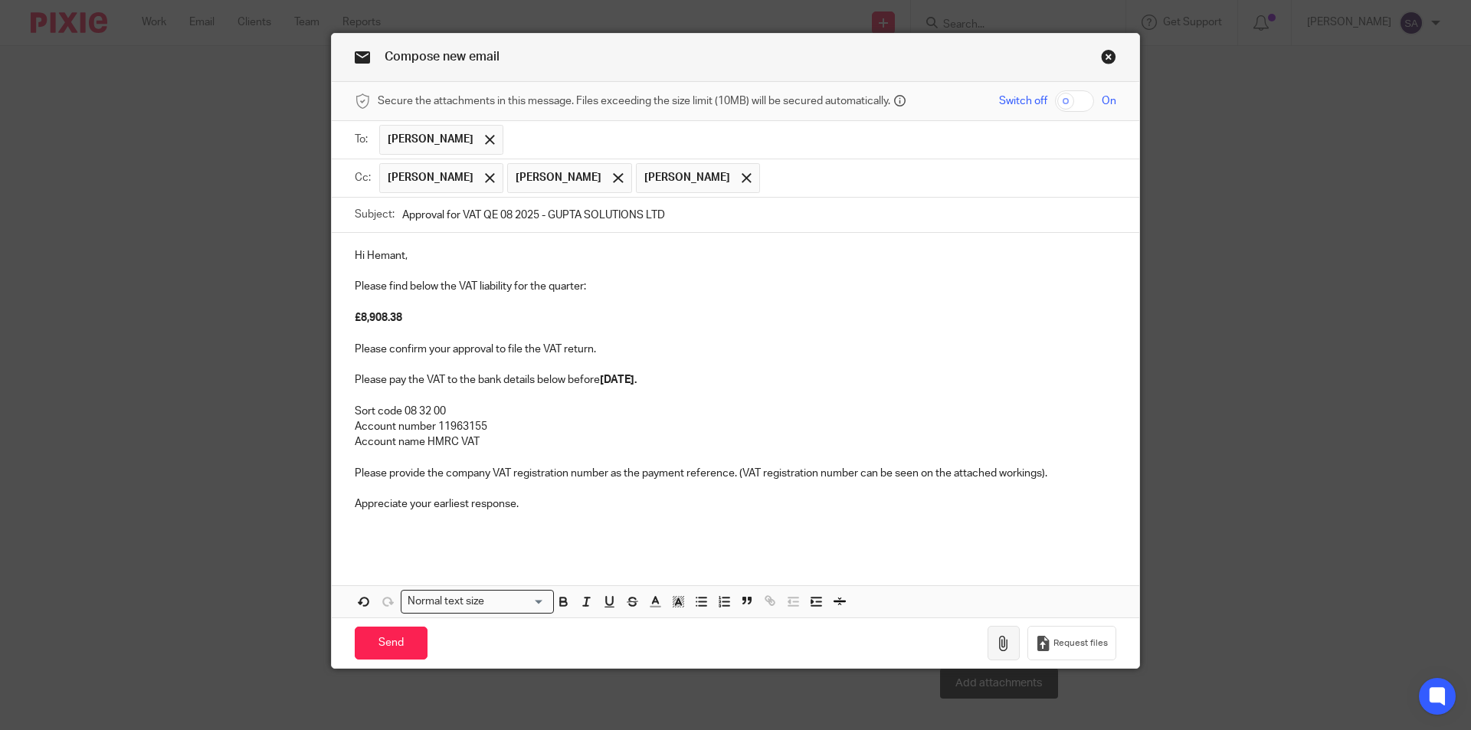
click at [996, 646] on icon "button" at bounding box center [1003, 643] width 15 height 15
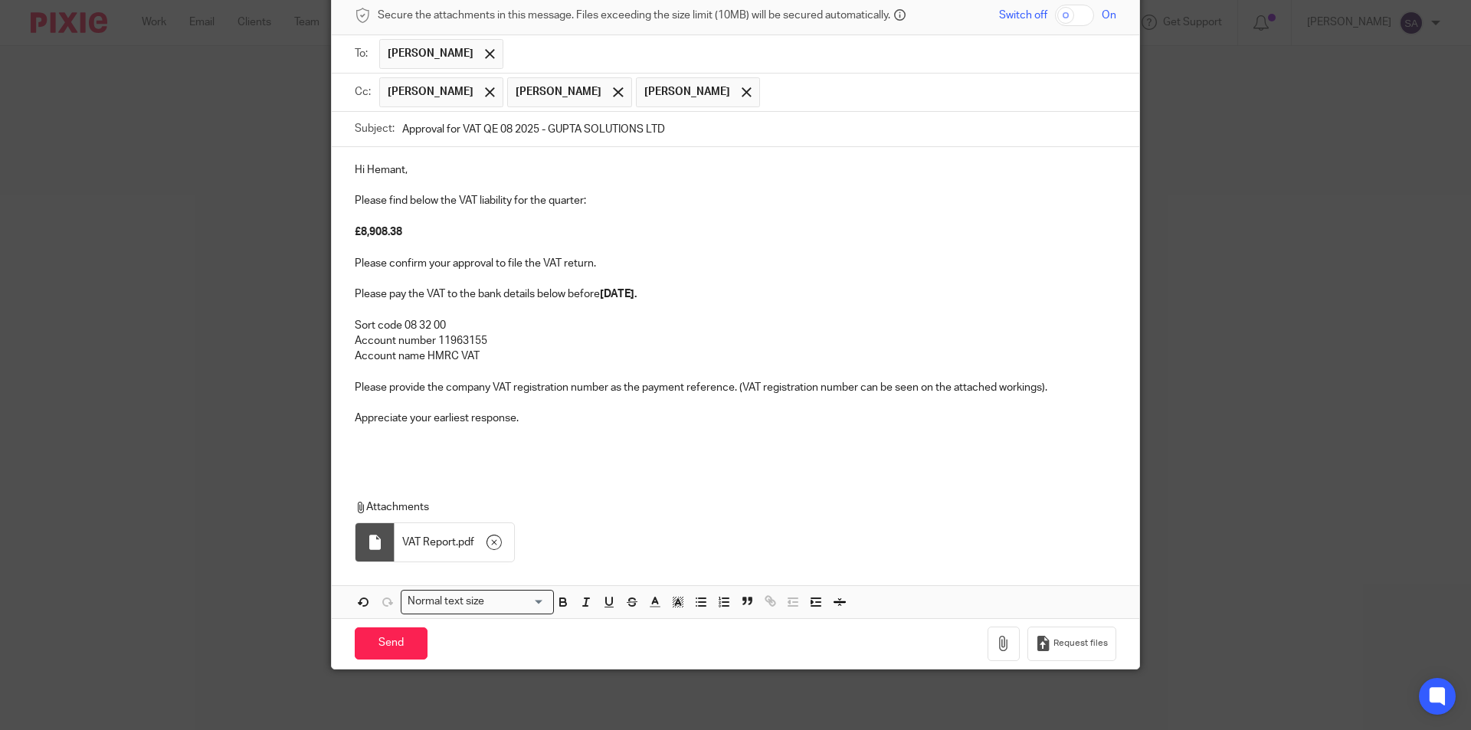
scroll to position [115, 0]
click at [385, 645] on input "Send" at bounding box center [391, 643] width 73 height 33
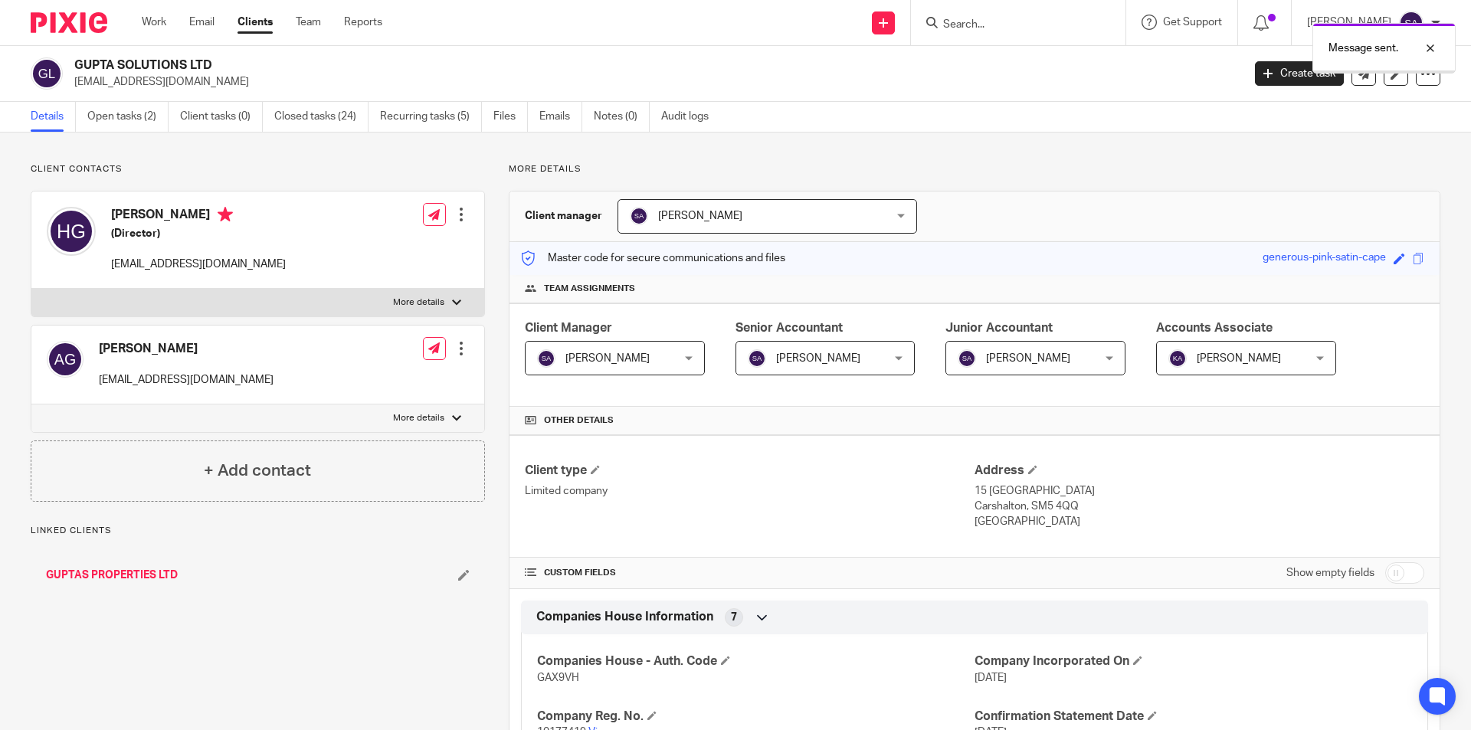
click at [1013, 21] on input "Search" at bounding box center [1010, 25] width 138 height 14
paste input "[PERSON_NAME] TRADERS LTD"
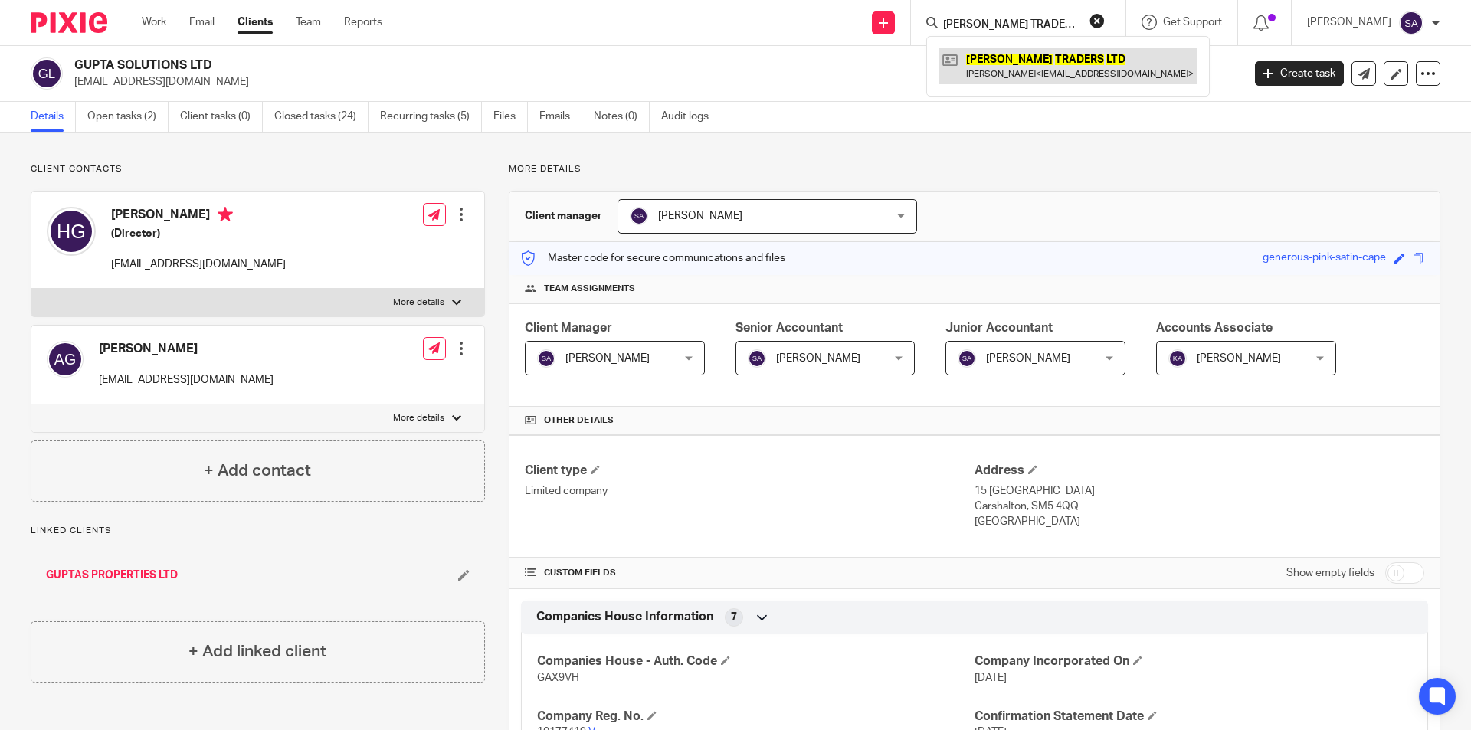
type input "[PERSON_NAME] TRADERS LTD"
click at [1021, 64] on link at bounding box center [1067, 65] width 259 height 35
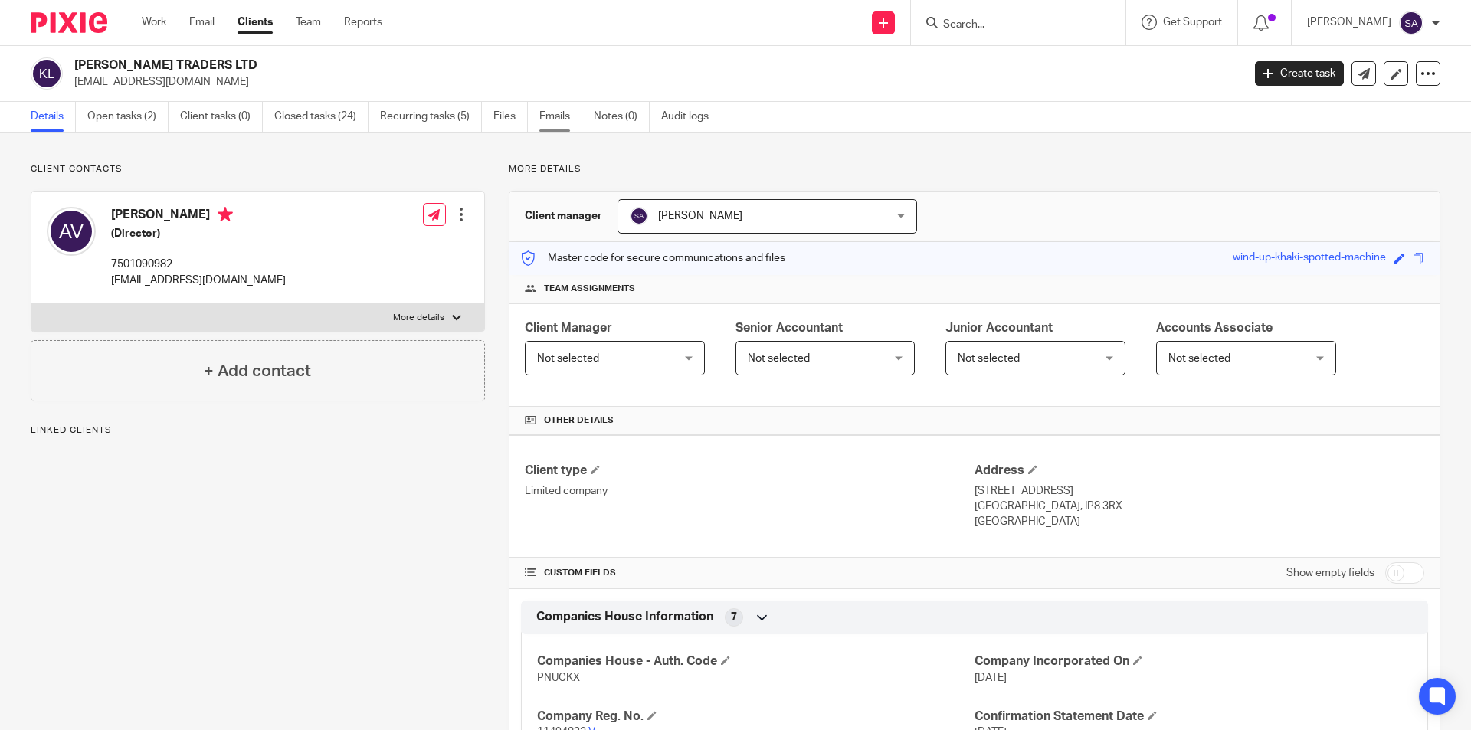
click at [548, 115] on link "Emails" at bounding box center [560, 117] width 43 height 30
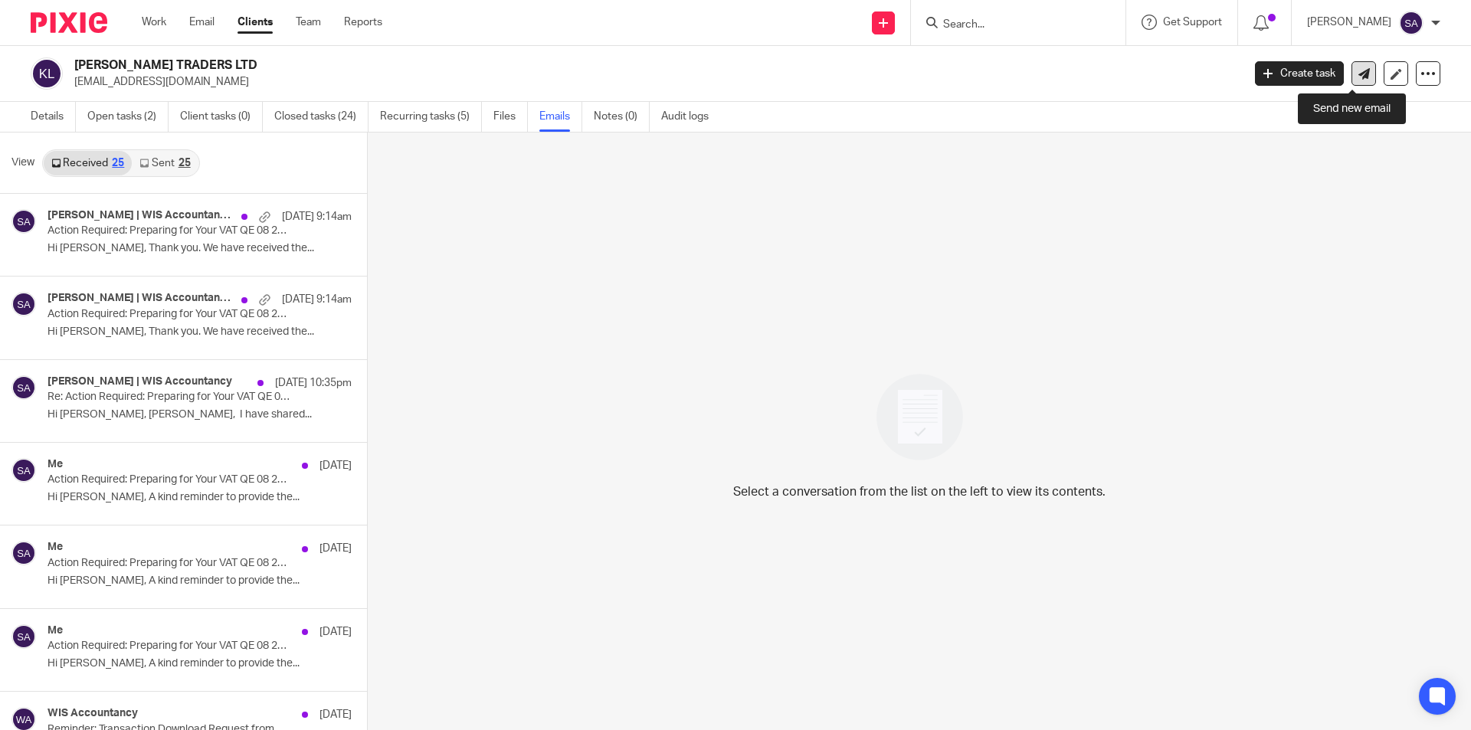
click at [1358, 77] on icon at bounding box center [1363, 73] width 11 height 11
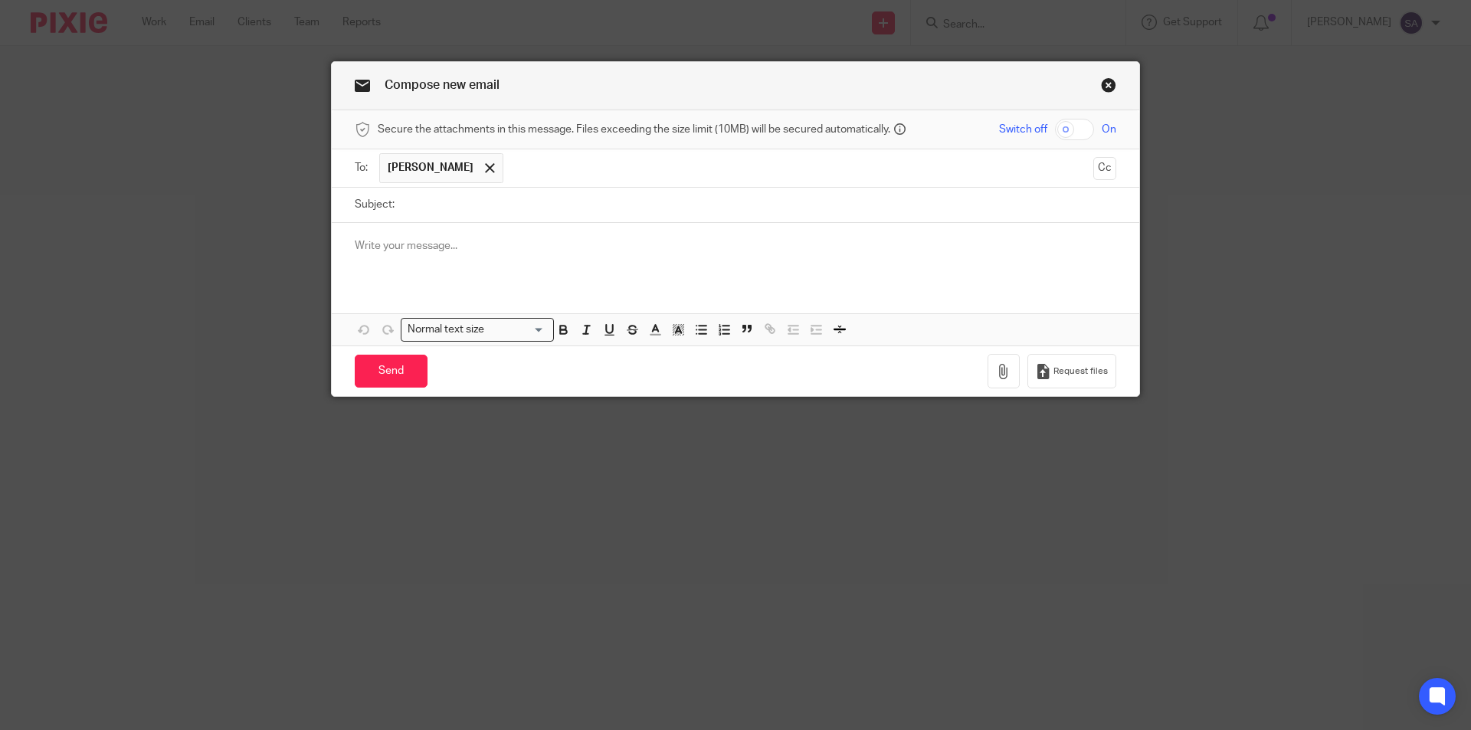
click at [469, 251] on p at bounding box center [735, 245] width 761 height 15
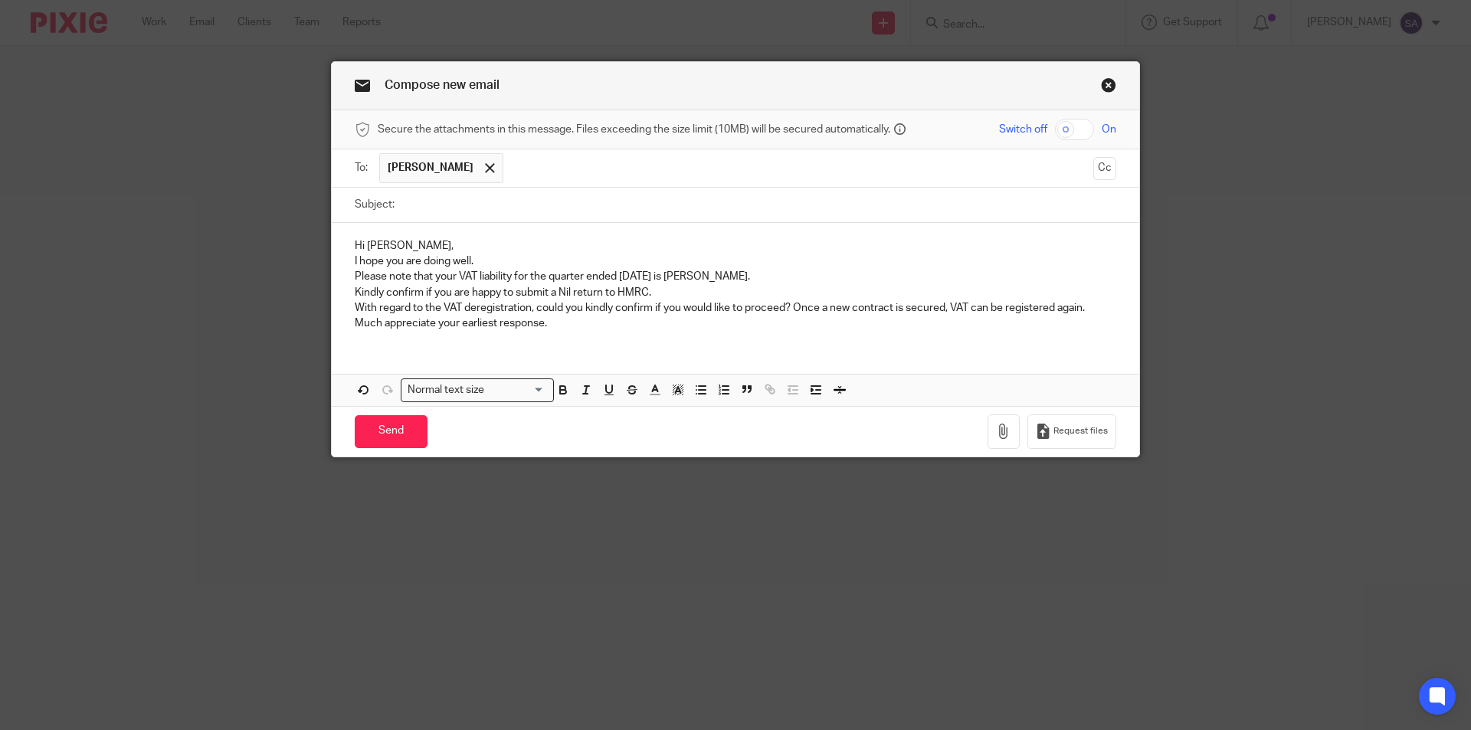
click at [496, 205] on input "Subject:" at bounding box center [759, 205] width 714 height 34
paste input "Nil Return - Approval Email for VAT QE 08 2025"
paste input "[PERSON_NAME] TRADERS LTD"
type input "Nil Return - Approval Email for VAT QE 08 2025 - [PERSON_NAME] TRADERS LTD"
click at [348, 262] on div "Hi [PERSON_NAME], I hope you are doing well. Please note that your VAT liabilit…" at bounding box center [735, 283] width 807 height 120
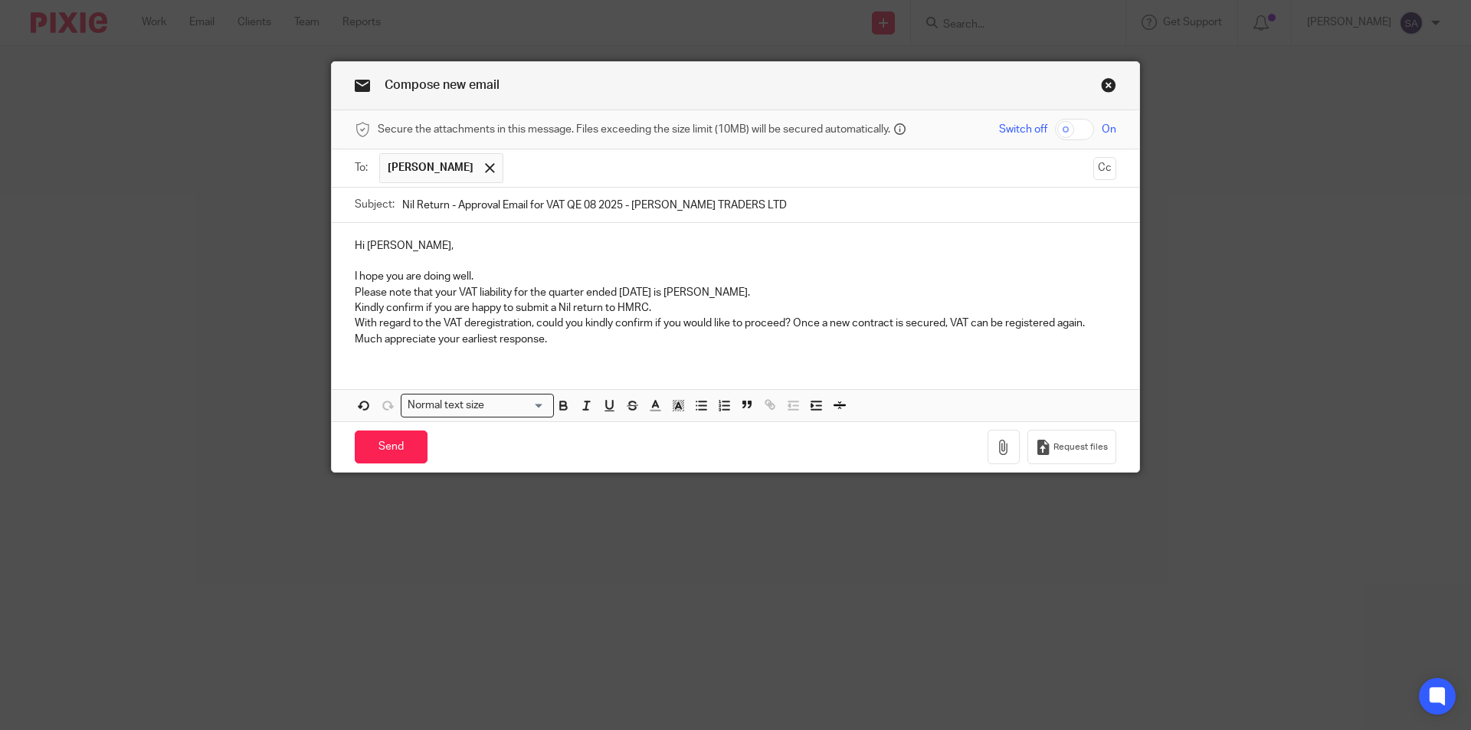
click at [355, 292] on p "Please note that your VAT liability for the quarter ended [DATE] is [PERSON_NAM…" at bounding box center [735, 292] width 761 height 15
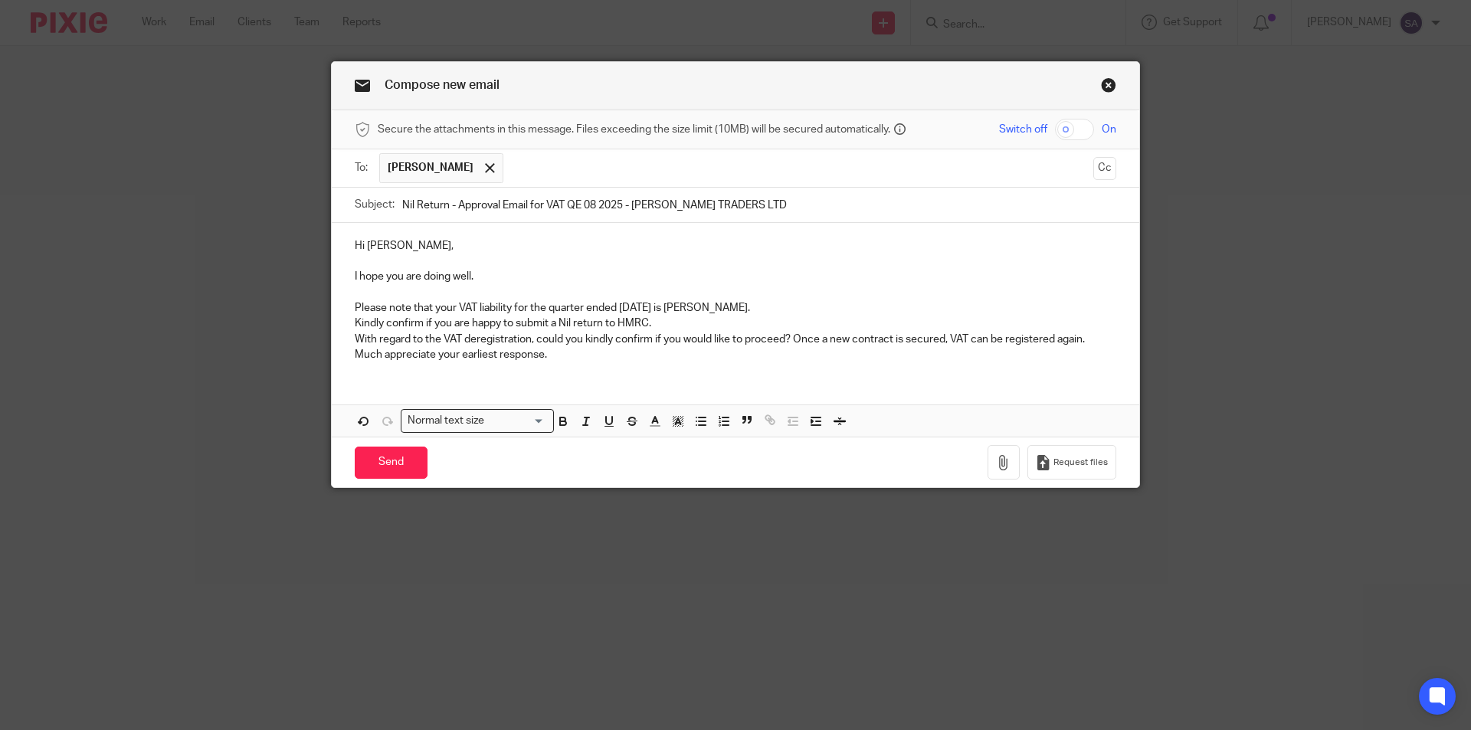
click at [355, 322] on p "Kindly confirm if you are happy to submit a Nil return to HMRC." at bounding box center [735, 323] width 761 height 15
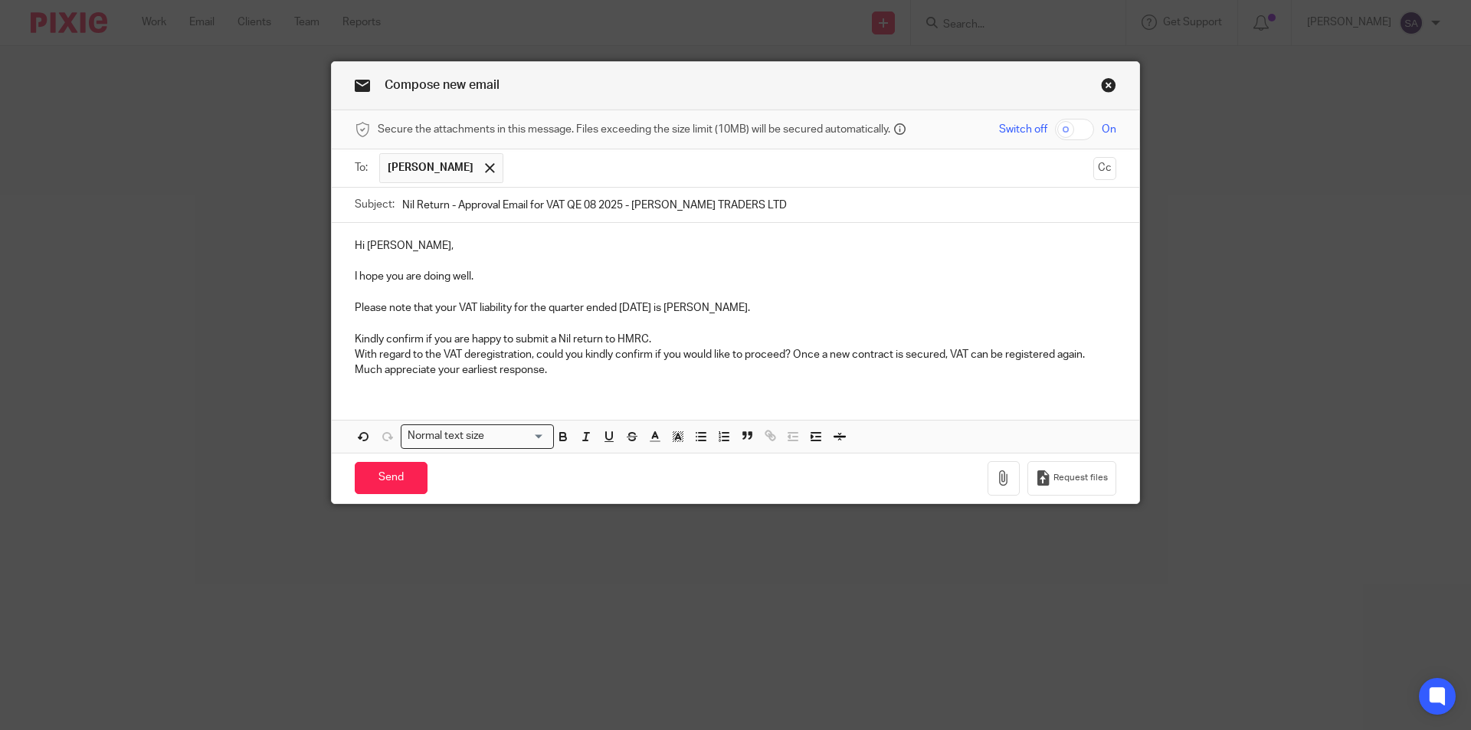
click at [355, 352] on p "With regard to the VAT deregistration, could you kindly confirm if you would li…" at bounding box center [735, 354] width 761 height 15
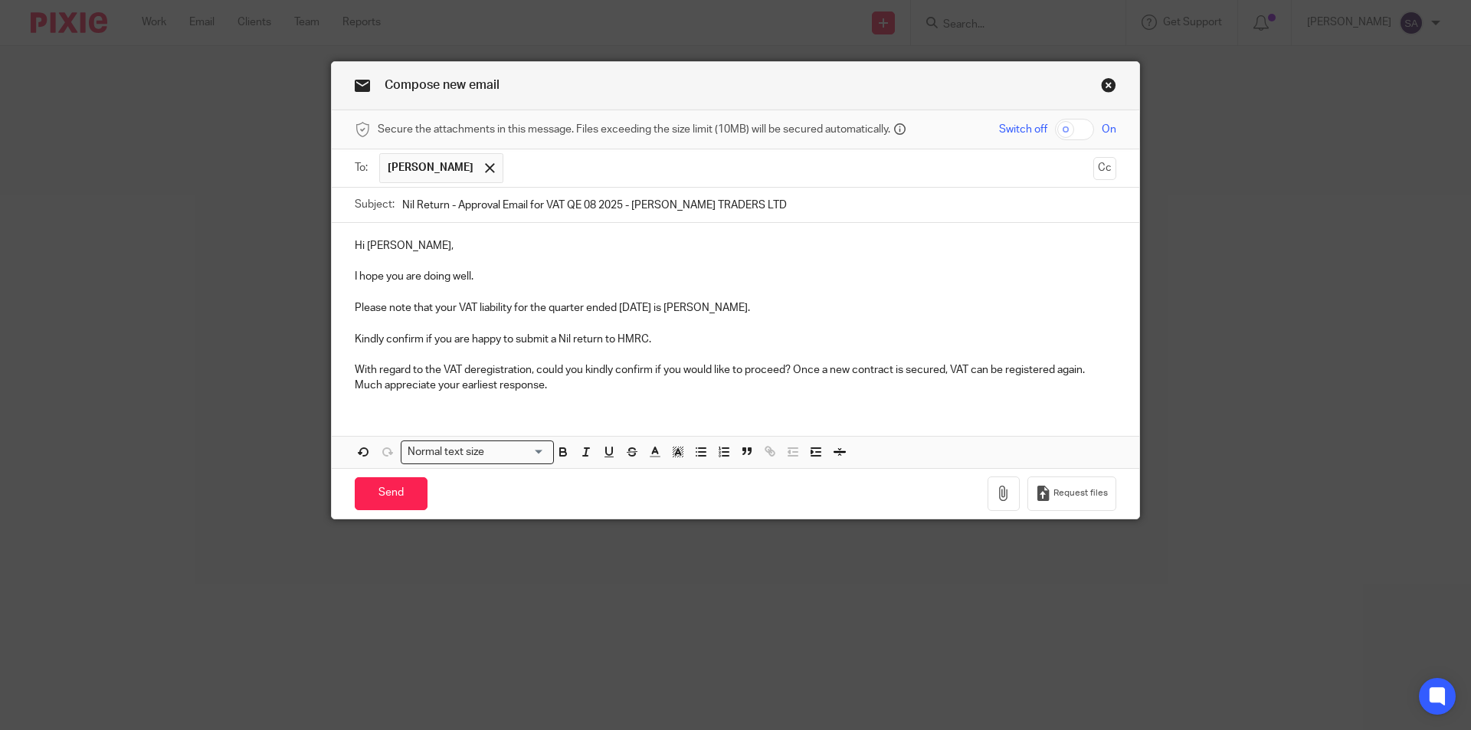
click at [355, 385] on p "Much appreciate your earliest response." at bounding box center [735, 385] width 761 height 15
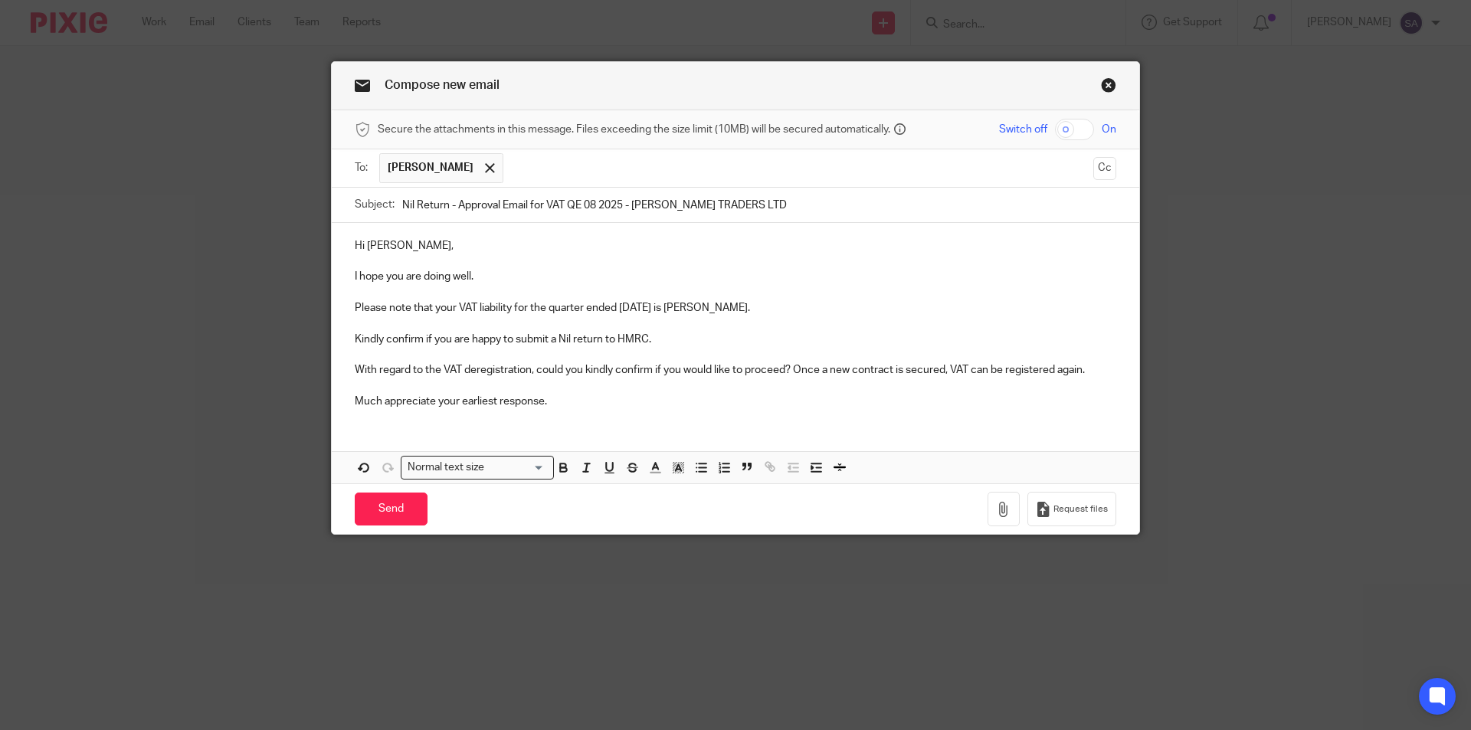
click at [390, 420] on div "Hi [PERSON_NAME], I hope you are doing well. Please note that your VAT liabilit…" at bounding box center [735, 322] width 807 height 198
click at [578, 398] on p "Much appreciate your earliest response." at bounding box center [735, 401] width 761 height 15
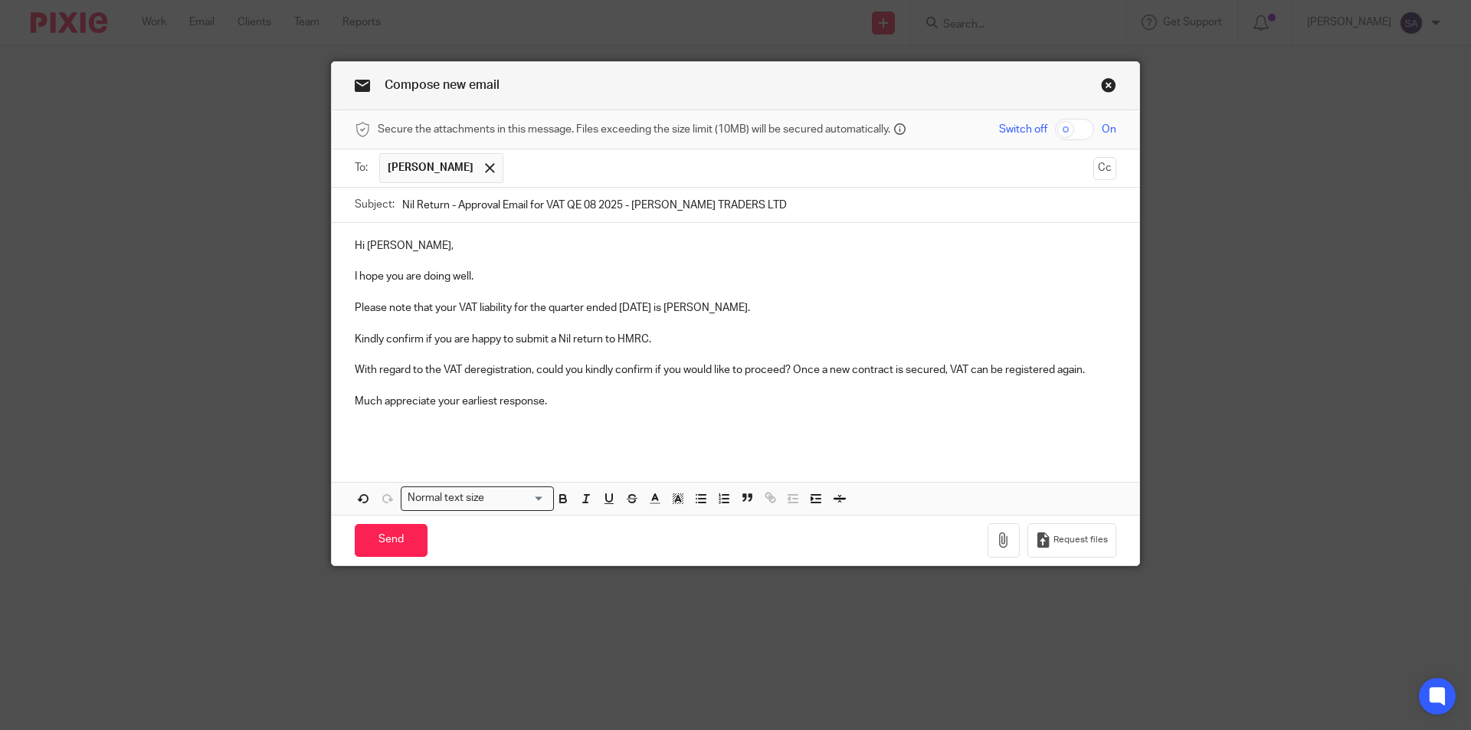
click at [380, 246] on p "Hi [PERSON_NAME]," at bounding box center [735, 245] width 761 height 15
click at [563, 406] on p "Much appreciate your earliest response." at bounding box center [735, 401] width 761 height 15
